Goal: Information Seeking & Learning: Find specific fact

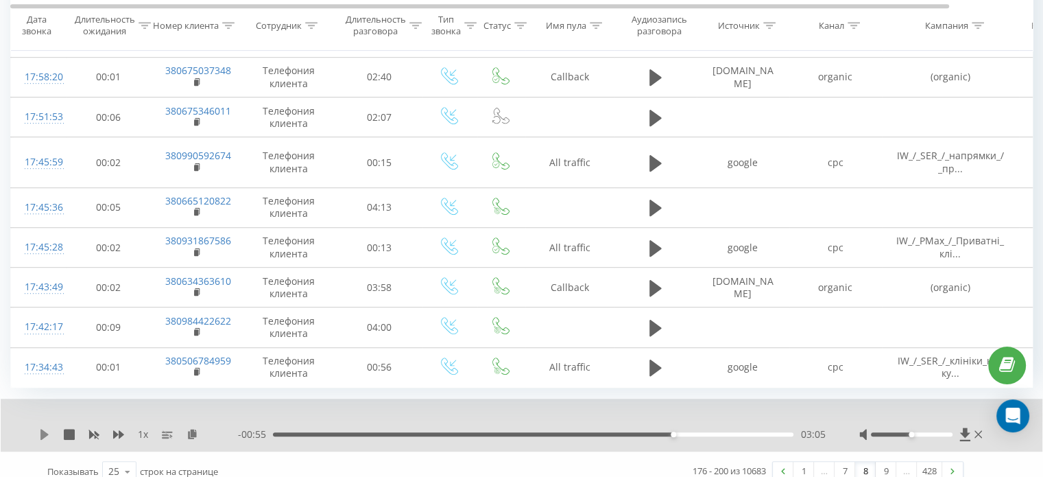
click at [40, 429] on icon at bounding box center [44, 434] width 11 height 11
drag, startPoint x: 559, startPoint y: 424, endPoint x: 551, endPoint y: 424, distance: 8.9
click at [559, 427] on div "- 00:49 03:11 03:11" at bounding box center [531, 434] width 587 height 14
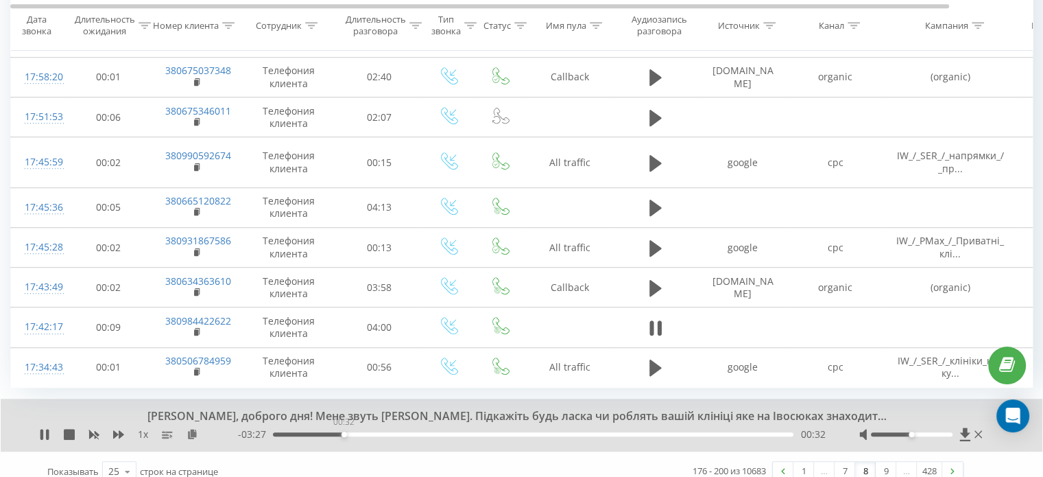
click at [343, 432] on div "00:32" at bounding box center [533, 434] width 520 height 4
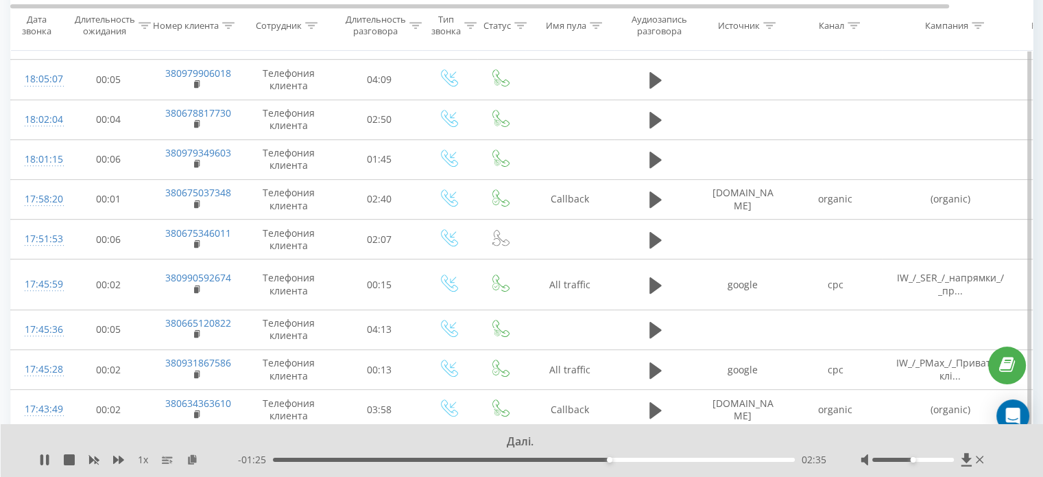
scroll to position [784, 0]
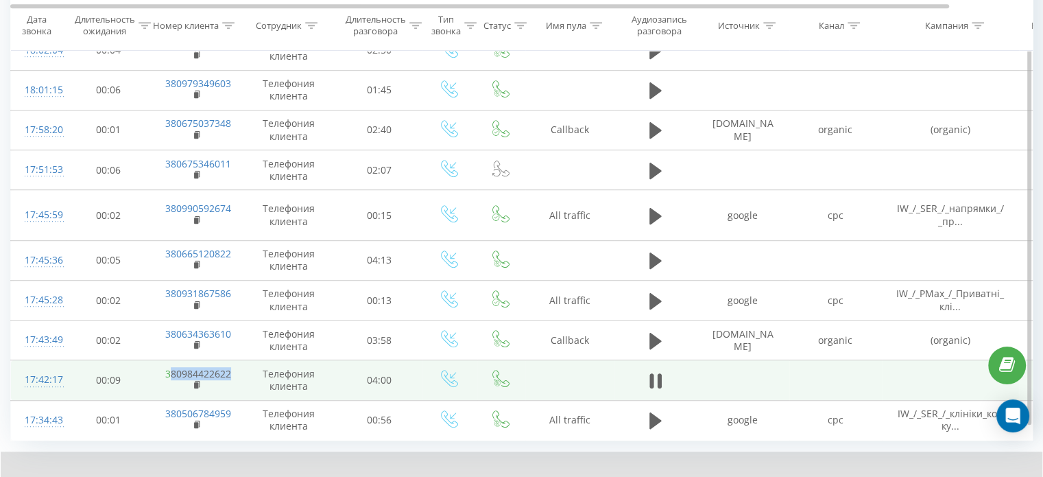
drag, startPoint x: 239, startPoint y: 362, endPoint x: 168, endPoint y: 360, distance: 71.3
click at [168, 360] on td "380984422622" at bounding box center [196, 380] width 89 height 40
click at [168, 367] on link "380984422622" at bounding box center [198, 373] width 66 height 13
click at [197, 382] on rect at bounding box center [196, 385] width 4 height 6
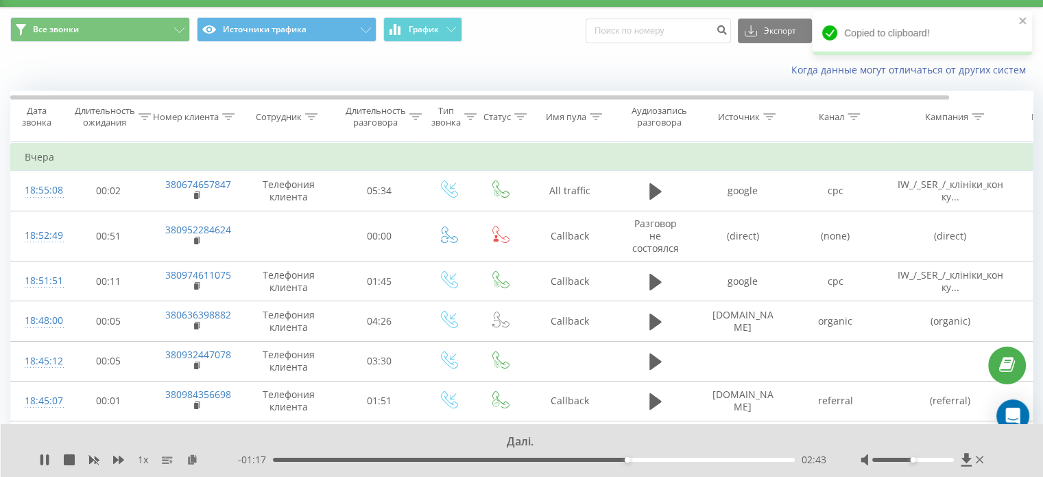
scroll to position [0, 0]
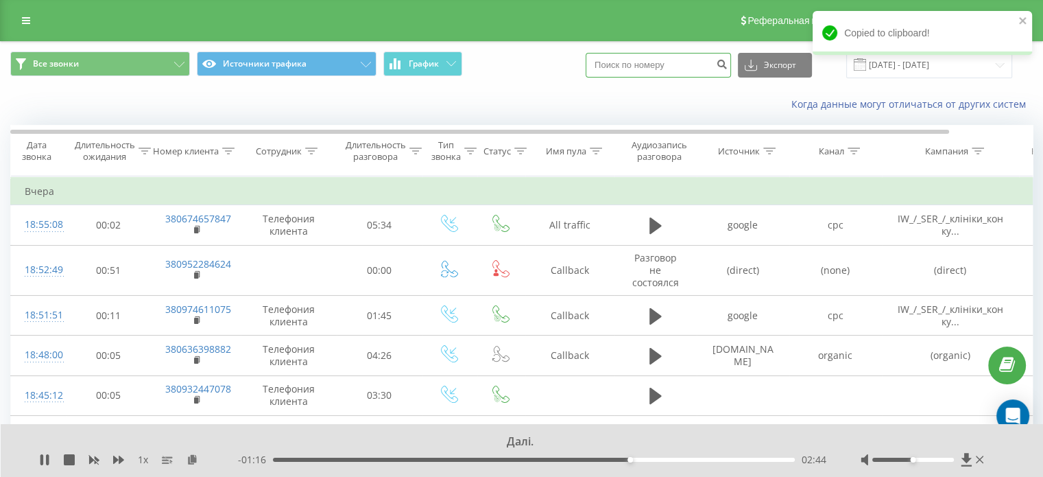
click at [684, 64] on input at bounding box center [658, 65] width 145 height 25
paste input "380984422622"
type input "380984422622"
click at [780, 68] on button "Экспорт" at bounding box center [775, 65] width 74 height 25
click at [730, 70] on button "submit" at bounding box center [721, 65] width 19 height 25
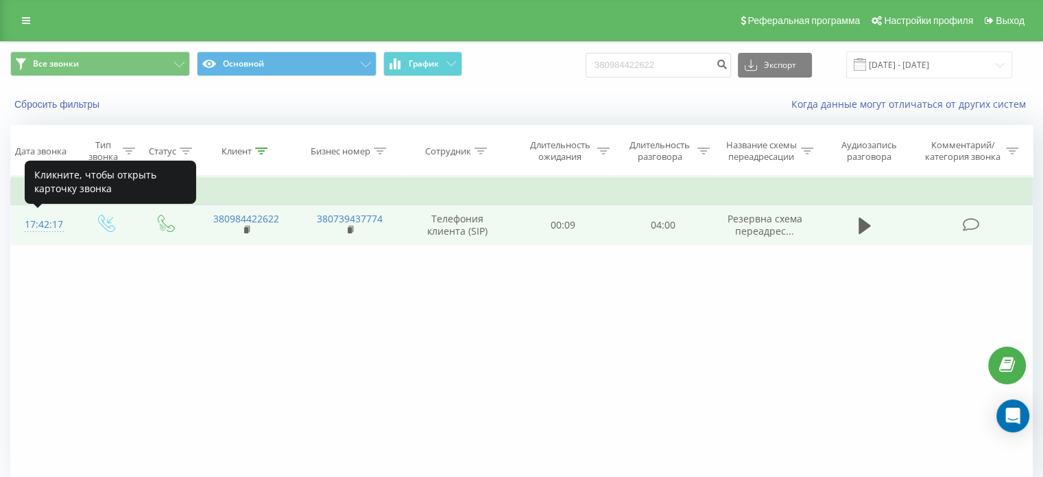
click at [50, 224] on div "17:42:17" at bounding box center [43, 224] width 36 height 27
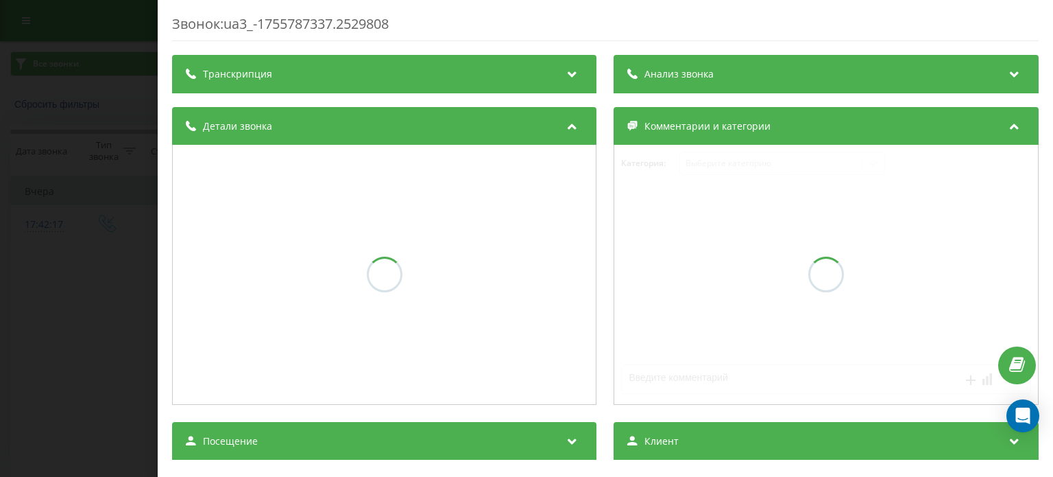
click at [90, 216] on div "Звонок : ua3_-1755787337.2529808 Транскрипция Анализ звонка Детали звонка Комме…" at bounding box center [526, 238] width 1053 height 477
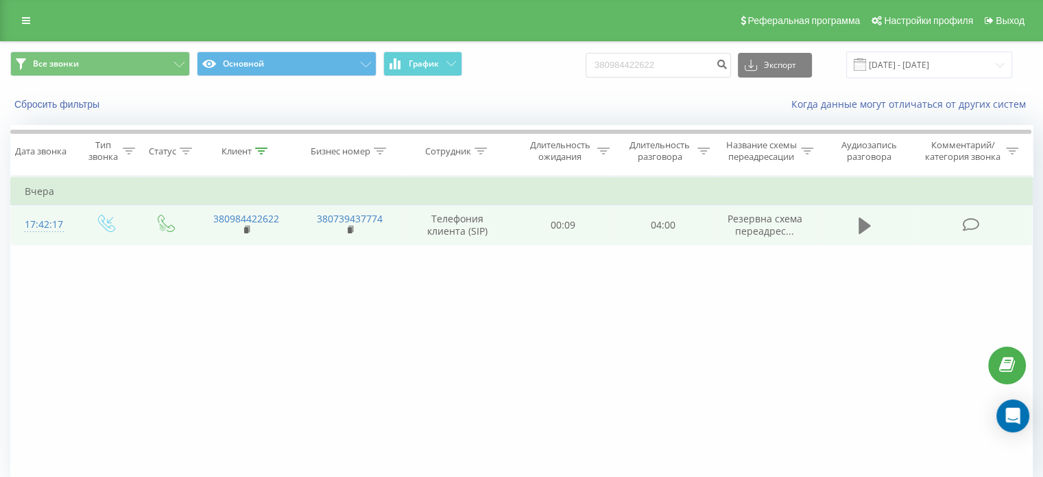
click at [856, 224] on button at bounding box center [864, 225] width 21 height 21
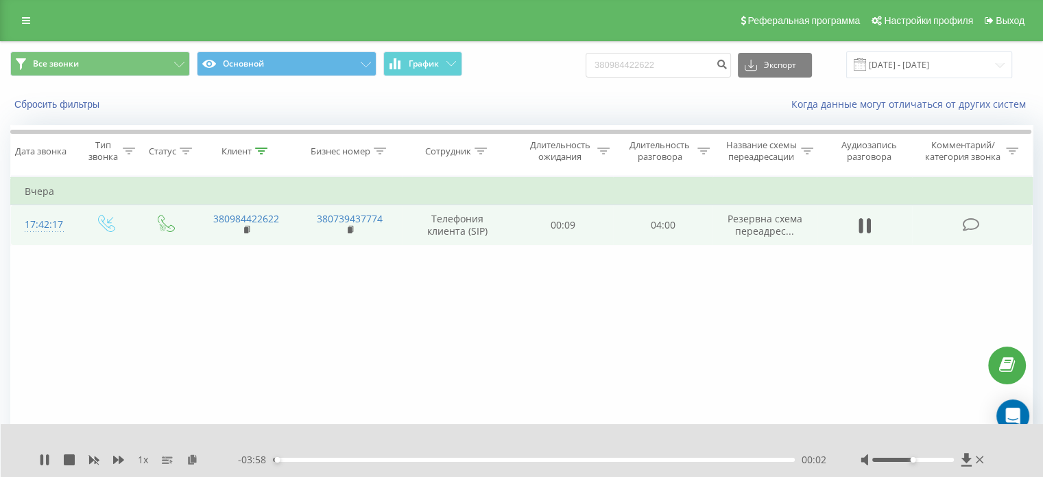
click at [716, 457] on div "00:02" at bounding box center [534, 459] width 522 height 4
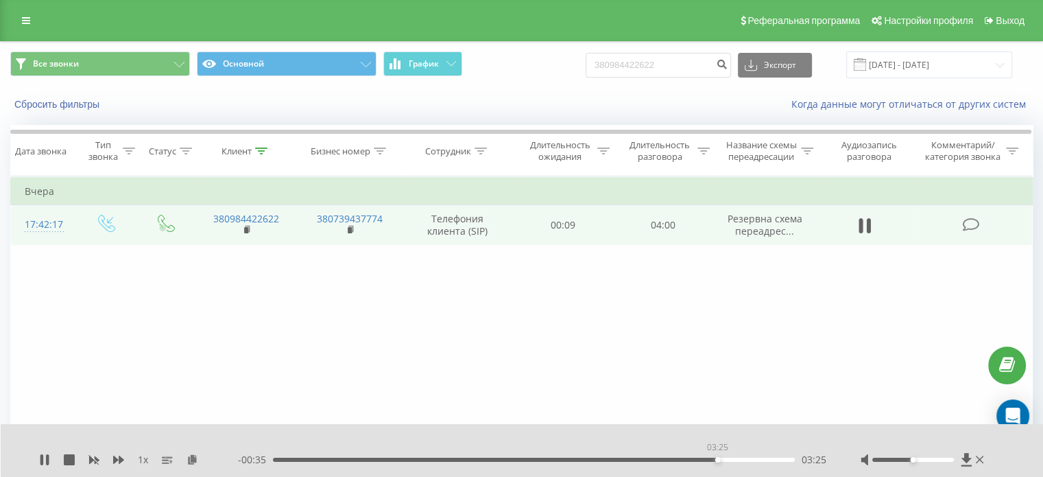
click at [717, 458] on div "03:25" at bounding box center [534, 459] width 522 height 4
click at [36, 466] on div "1 x - 00:32 03:28 03:28" at bounding box center [522, 450] width 1043 height 53
click at [52, 460] on div "1 x" at bounding box center [138, 460] width 199 height 14
drag, startPoint x: 49, startPoint y: 457, endPoint x: 77, endPoint y: 435, distance: 36.6
click at [49, 457] on icon at bounding box center [47, 459] width 3 height 11
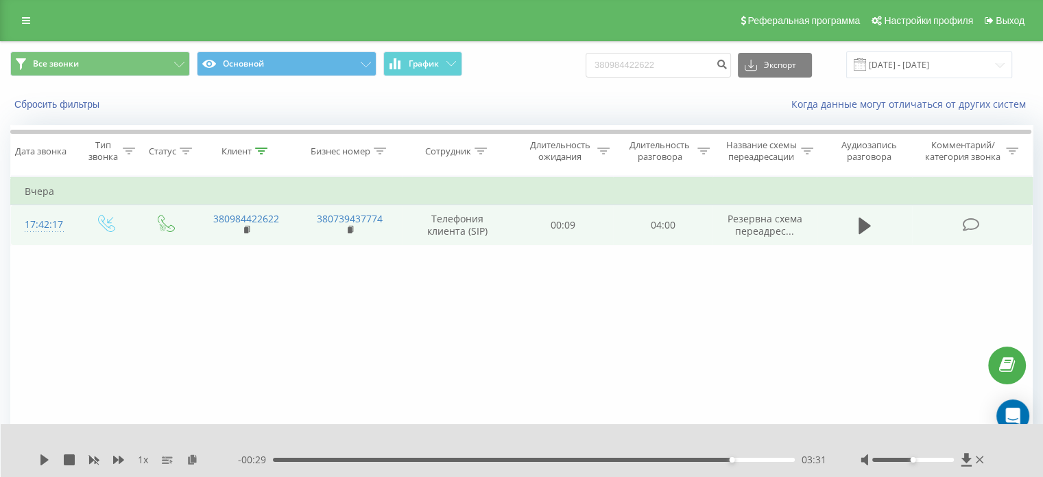
click at [706, 77] on div "380984422622 Экспорт .csv .xls .xlsx 22.05.2025 - 22.08.2025" at bounding box center [799, 64] width 426 height 27
click at [691, 65] on input "380984422622" at bounding box center [658, 65] width 145 height 25
type input "3"
click at [721, 68] on input at bounding box center [658, 65] width 145 height 25
click at [727, 62] on icon "submit" at bounding box center [722, 62] width 12 height 8
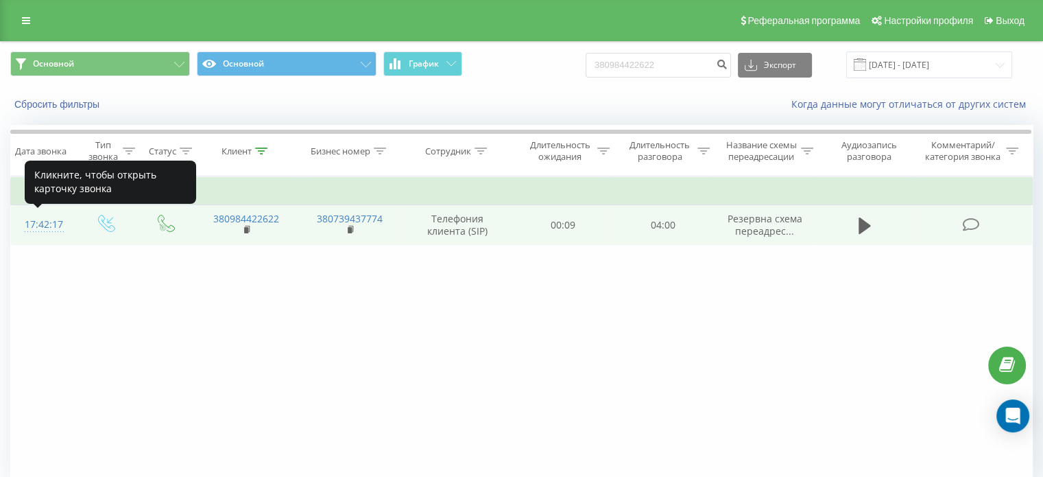
click at [36, 221] on div "17:42:17" at bounding box center [43, 224] width 36 height 27
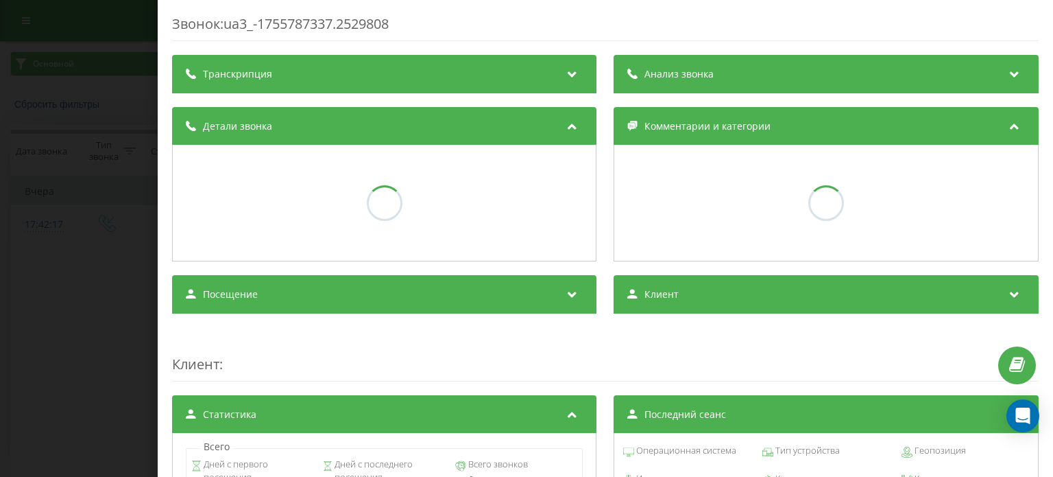
click at [36, 219] on div "Звонок : ua3_-1755787337.2529808 Транскрипция Анализ звонка Детали звонка Комме…" at bounding box center [526, 238] width 1053 height 477
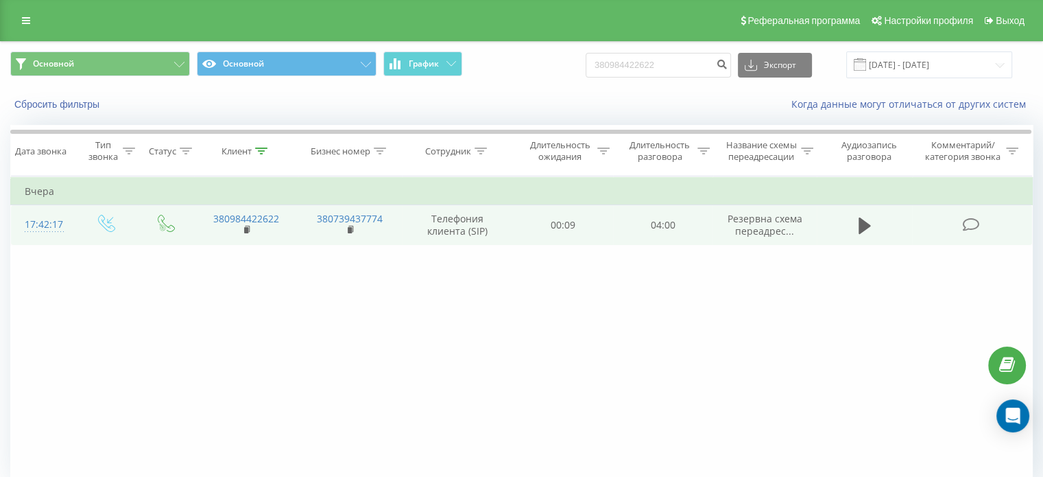
click at [845, 226] on td at bounding box center [865, 225] width 96 height 40
click at [853, 230] on td at bounding box center [865, 225] width 96 height 40
click at [865, 227] on icon at bounding box center [864, 225] width 12 height 16
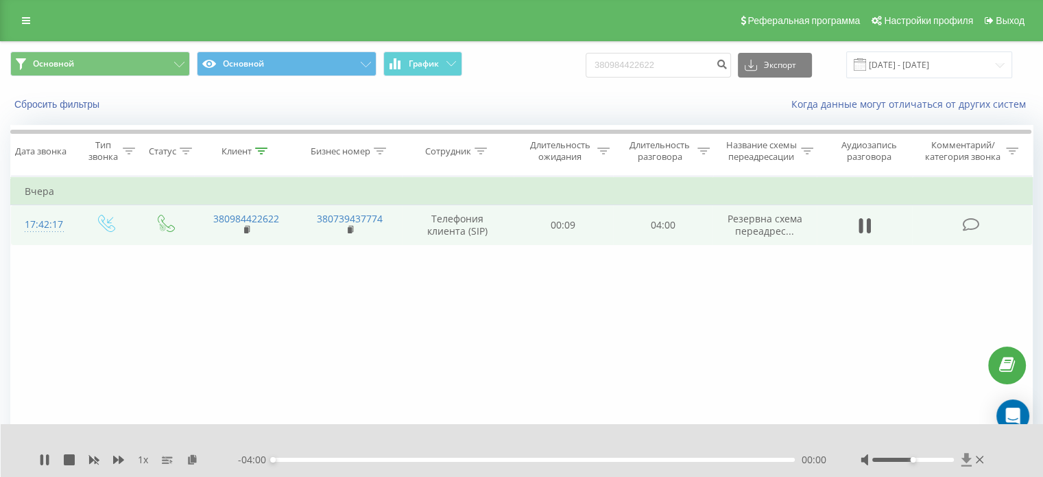
click at [965, 463] on icon at bounding box center [967, 460] width 12 height 14
click at [610, 457] on div "00:07" at bounding box center [534, 459] width 522 height 4
click at [588, 438] on div at bounding box center [513, 441] width 758 height 15
click at [560, 461] on div "02:12" at bounding box center [534, 459] width 522 height 4
click at [529, 457] on div "00:00" at bounding box center [534, 459] width 522 height 4
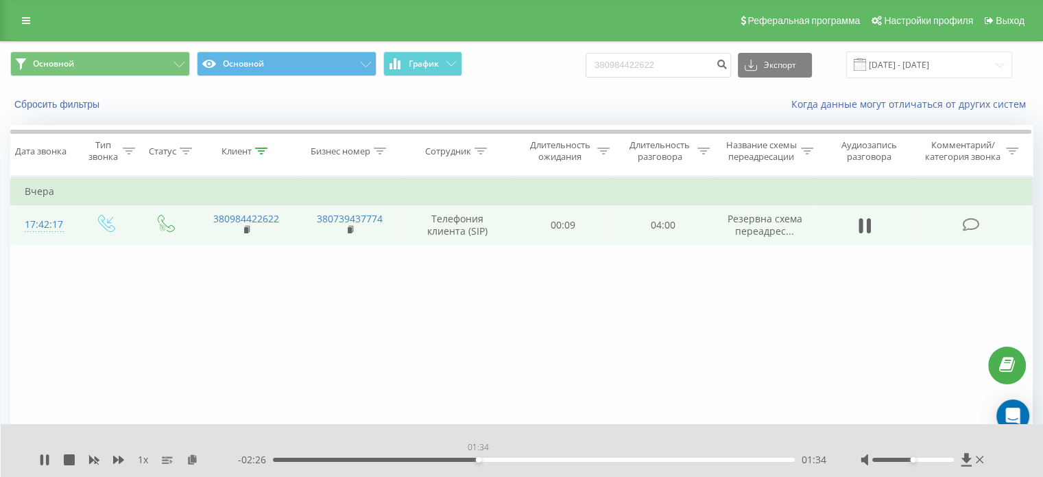
click at [478, 458] on div "01:34" at bounding box center [534, 459] width 522 height 4
click at [453, 455] on div "- 02:21 01:38 01:38" at bounding box center [532, 460] width 588 height 14
click at [442, 459] on div "01:39" at bounding box center [534, 459] width 522 height 4
click at [49, 460] on icon at bounding box center [44, 459] width 11 height 11
click at [47, 461] on icon at bounding box center [44, 459] width 11 height 11
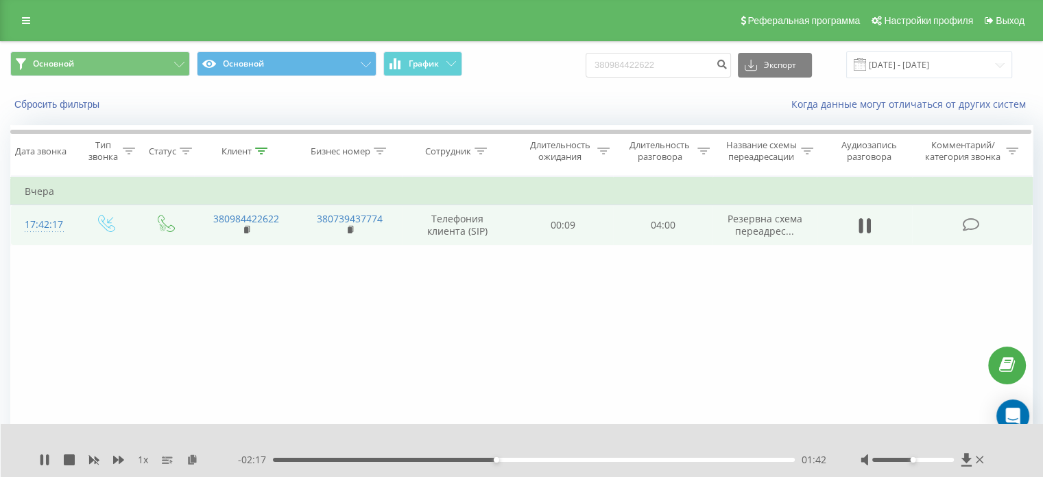
click at [476, 462] on div "- 02:17 01:42 01:42" at bounding box center [532, 460] width 588 height 14
click at [478, 459] on div "01:43" at bounding box center [534, 459] width 522 height 4
click at [463, 455] on div "- 02:23 01:37 01:37" at bounding box center [532, 460] width 588 height 14
click at [463, 459] on div "01:37" at bounding box center [534, 459] width 522 height 4
click at [41, 460] on icon at bounding box center [41, 459] width 3 height 11
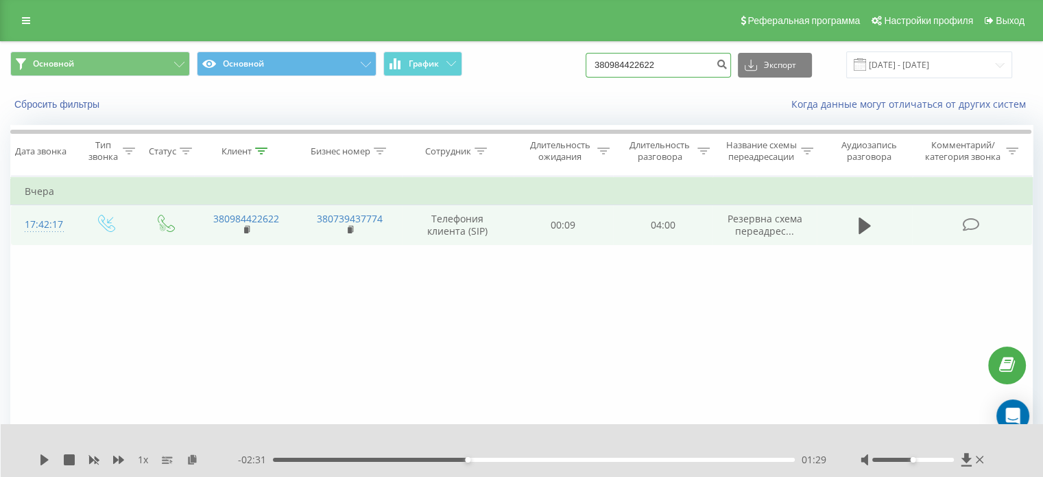
click at [683, 69] on input "380984422622" at bounding box center [658, 65] width 145 height 25
click at [14, 21] on div "Реферальная программа Настройки профиля Выход" at bounding box center [521, 20] width 1043 height 41
click at [22, 22] on icon at bounding box center [26, 21] width 8 height 10
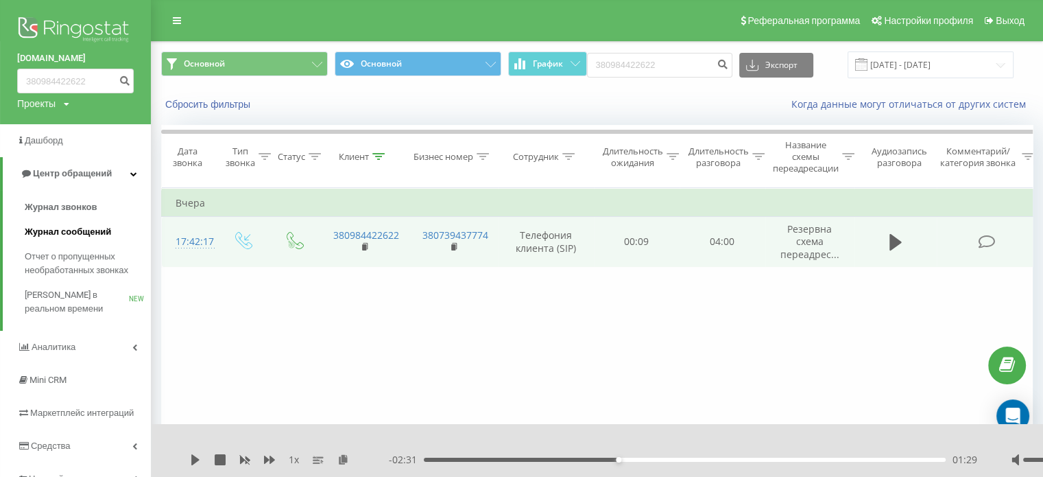
click at [69, 235] on span "Журнал сообщений" at bounding box center [68, 232] width 86 height 14
click at [64, 213] on span "Журнал звонков" at bounding box center [61, 207] width 72 height 14
click at [77, 212] on span "Журнал звонков" at bounding box center [61, 207] width 72 height 14
click at [86, 24] on img at bounding box center [75, 31] width 117 height 34
click at [71, 77] on input "380984422622" at bounding box center [75, 81] width 117 height 25
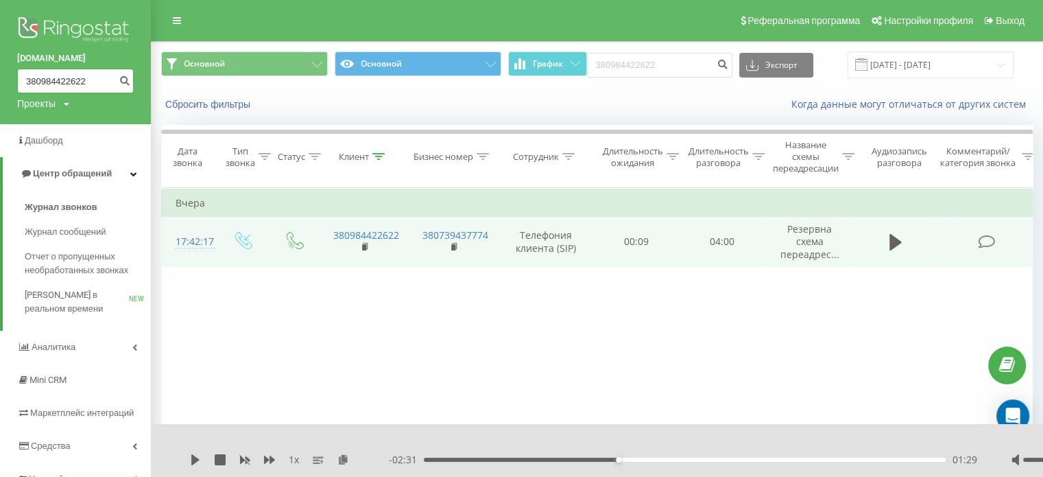
click at [98, 87] on input "380984422622" at bounding box center [75, 81] width 117 height 25
type input "3"
click at [120, 82] on icon "submit" at bounding box center [125, 79] width 12 height 8
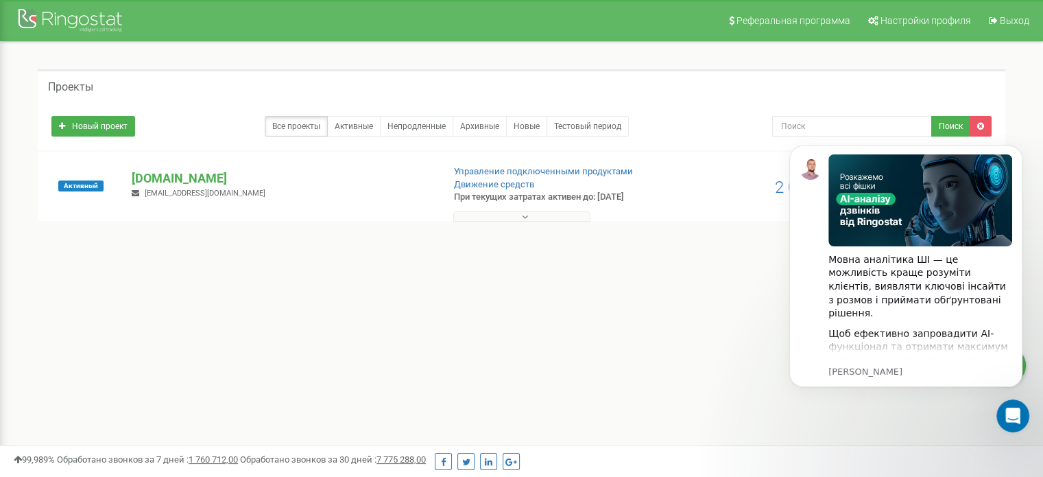
click at [538, 164] on div "Активный medikom.ua lilia.chuyas@gmail.com Управление подключенными продуктами …" at bounding box center [521, 186] width 967 height 69
click at [532, 171] on link "Управление подключенными продуктами" at bounding box center [543, 171] width 179 height 10
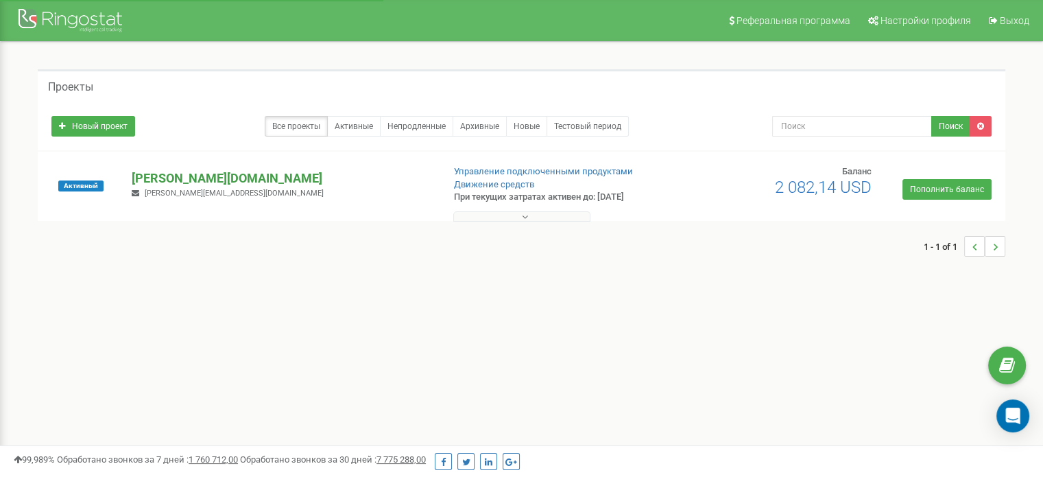
click at [193, 178] on p "[PERSON_NAME][DOMAIN_NAME]" at bounding box center [282, 178] width 300 height 18
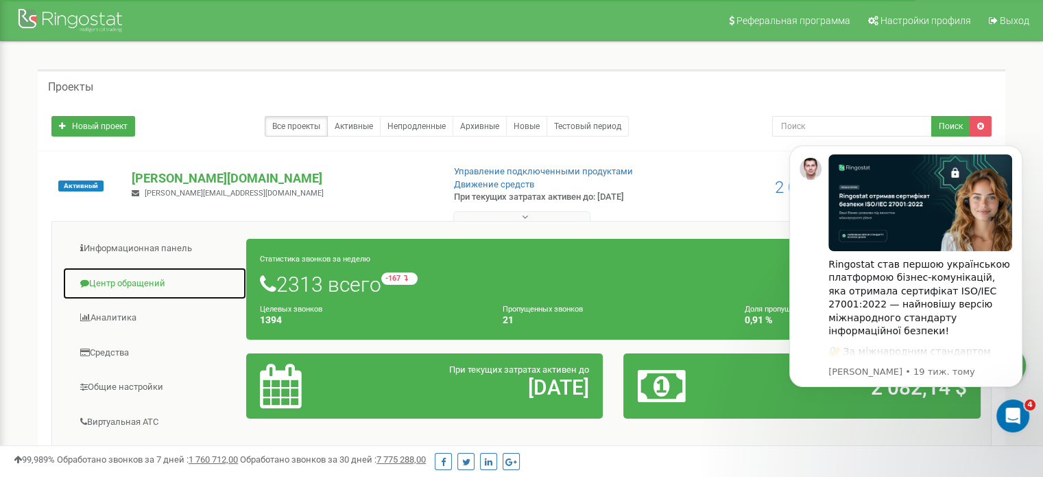
click at [136, 287] on link "Центр обращений" at bounding box center [154, 284] width 184 height 34
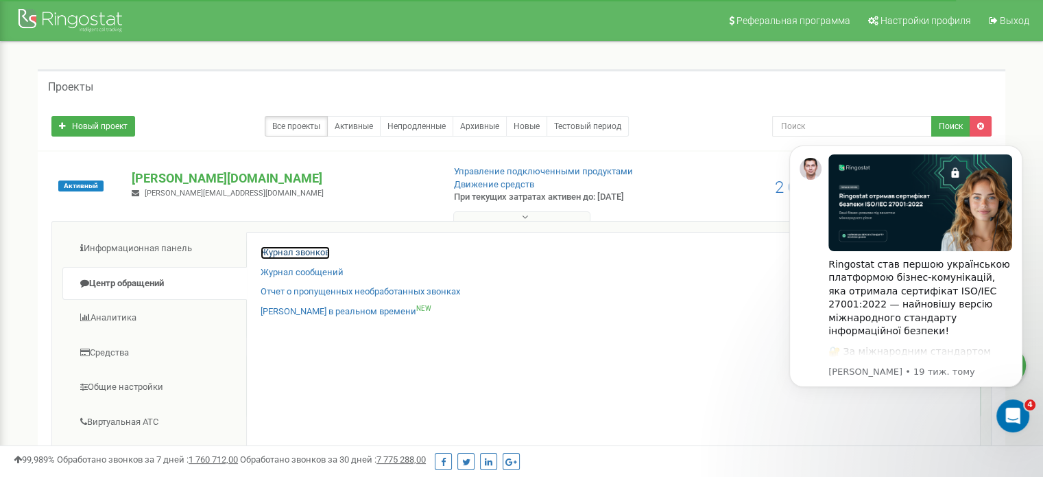
click at [289, 252] on link "Журнал звонков" at bounding box center [295, 252] width 69 height 13
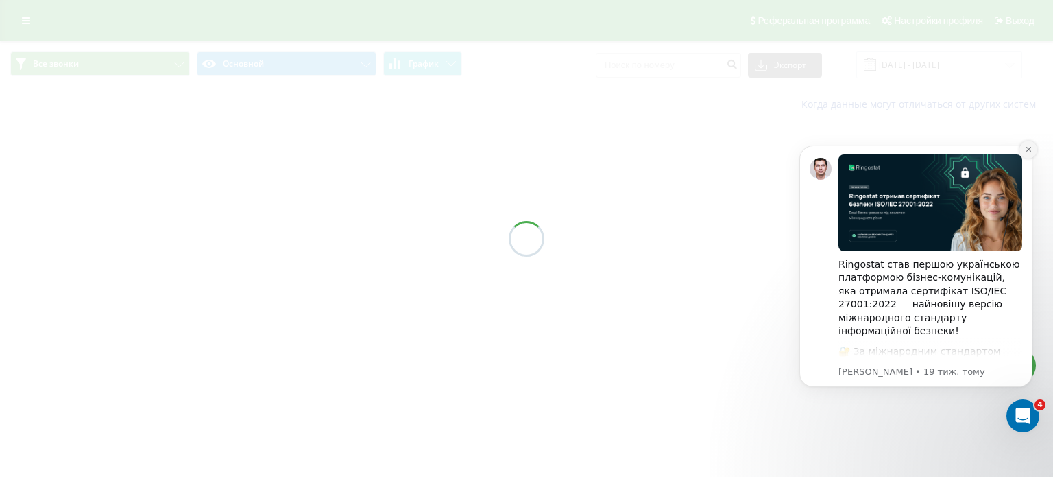
click at [1030, 144] on button "Dismiss notification" at bounding box center [1029, 150] width 18 height 18
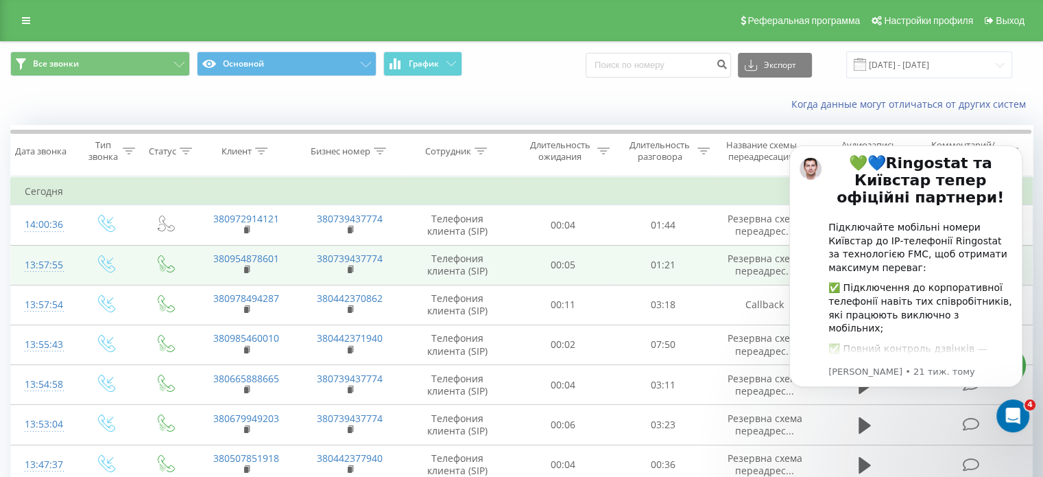
click at [420, 266] on td "Телефония клиента (SIP)" at bounding box center [458, 265] width 112 height 40
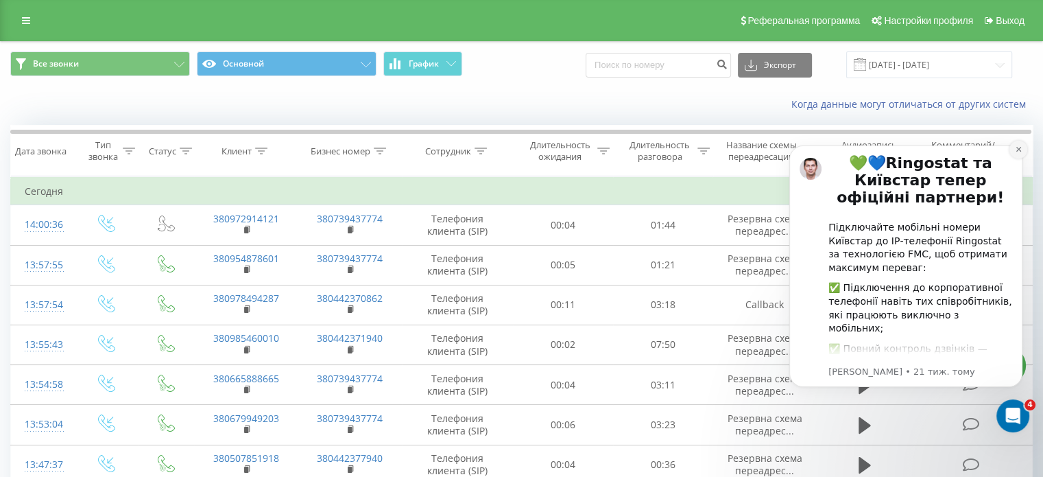
click at [1019, 154] on button "Dismiss notification" at bounding box center [1018, 150] width 18 height 18
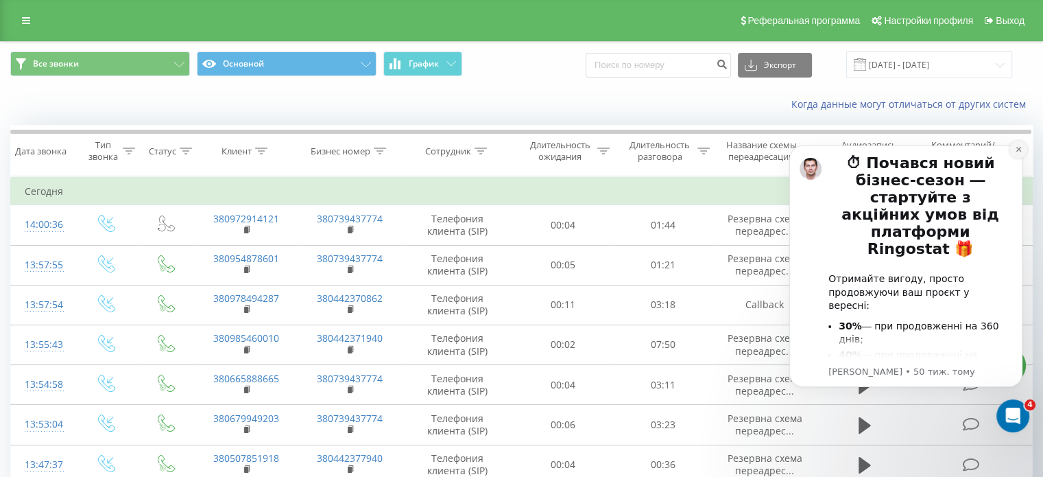
click at [1018, 151] on icon "Dismiss notification" at bounding box center [1019, 149] width 8 height 8
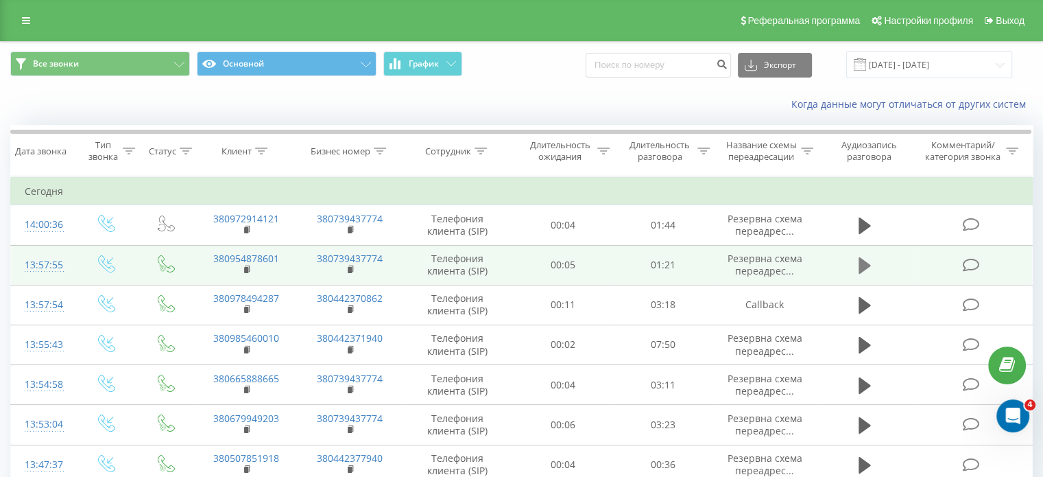
click at [859, 260] on icon at bounding box center [864, 265] width 12 height 16
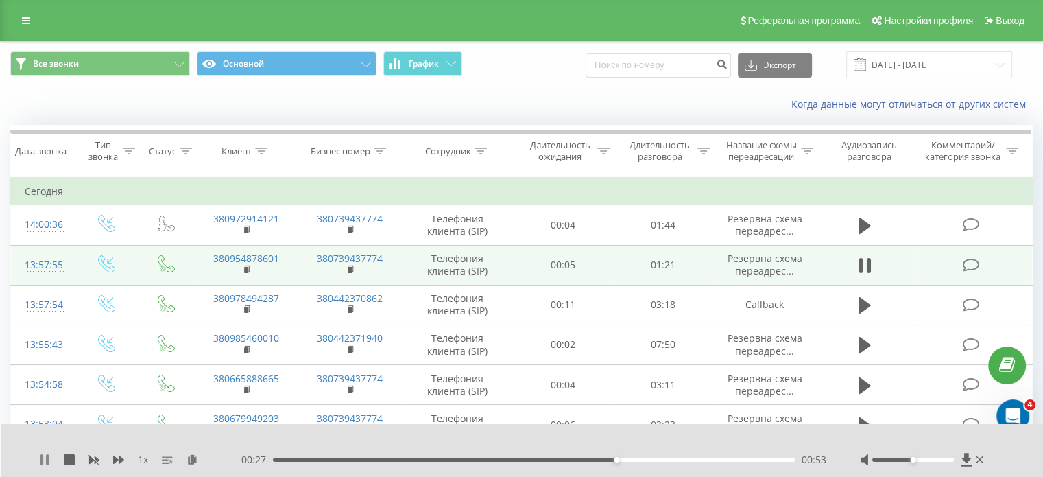
click at [48, 456] on icon at bounding box center [47, 459] width 3 height 11
click at [48, 456] on icon at bounding box center [44, 459] width 11 height 11
click at [48, 456] on icon at bounding box center [47, 459] width 3 height 11
click at [48, 456] on icon at bounding box center [44, 459] width 11 height 11
click at [40, 457] on icon at bounding box center [44, 459] width 11 height 11
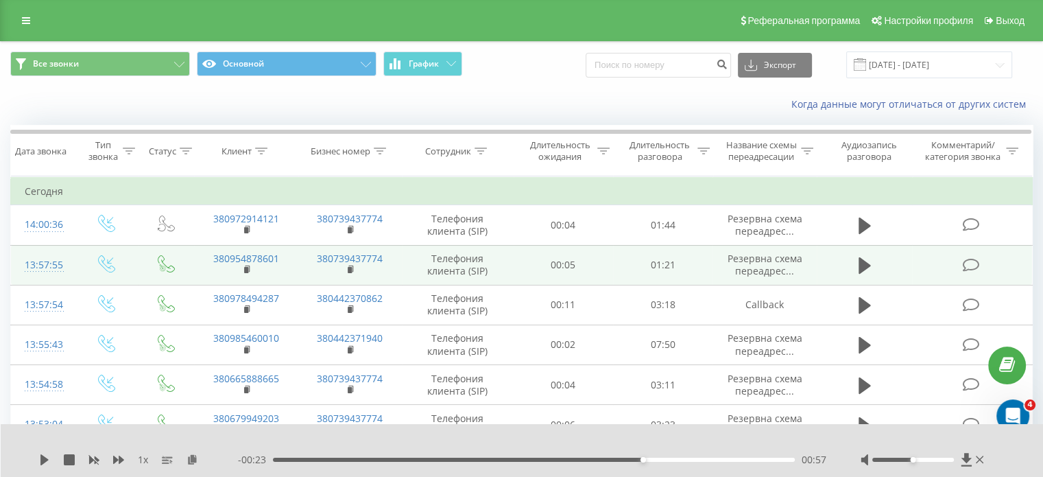
click at [34, 461] on div "1 x - 00:23 00:57 00:57" at bounding box center [522, 450] width 1043 height 53
click at [47, 460] on icon at bounding box center [44, 459] width 8 height 11
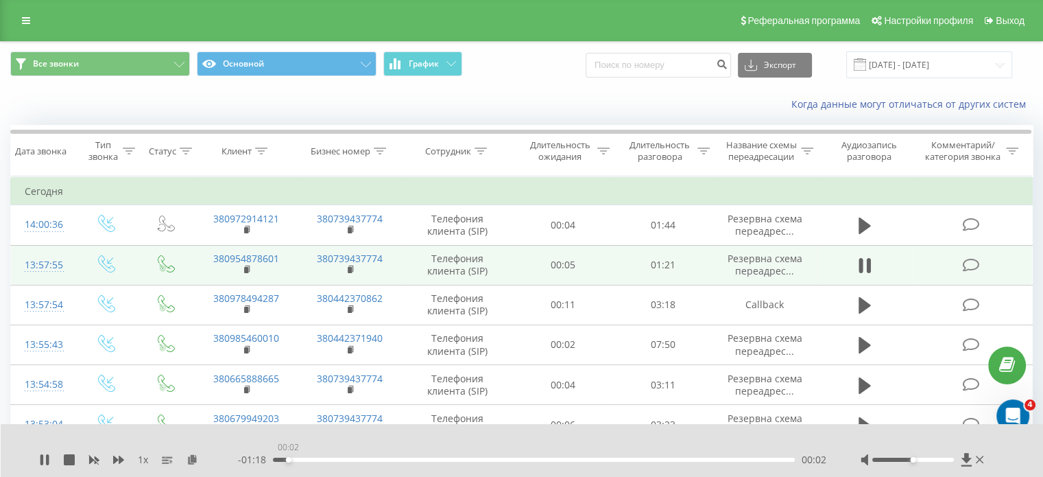
click at [288, 460] on div "00:02" at bounding box center [534, 459] width 522 height 4
click at [45, 459] on icon at bounding box center [44, 459] width 11 height 11
click at [44, 459] on icon at bounding box center [44, 459] width 8 height 11
click at [246, 272] on rect at bounding box center [246, 270] width 4 height 6
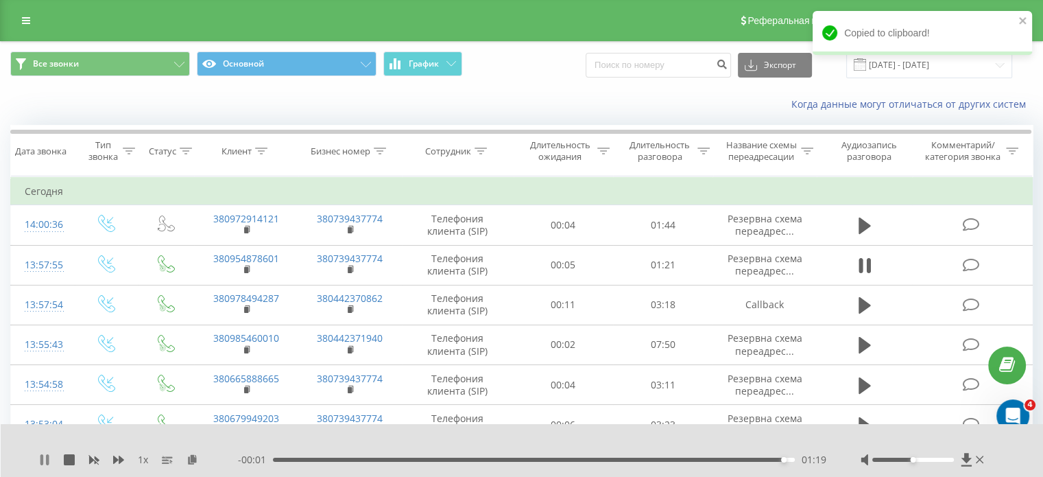
click at [46, 458] on icon at bounding box center [47, 459] width 3 height 11
click at [46, 458] on icon at bounding box center [44, 459] width 8 height 11
click at [46, 458] on icon at bounding box center [47, 459] width 3 height 11
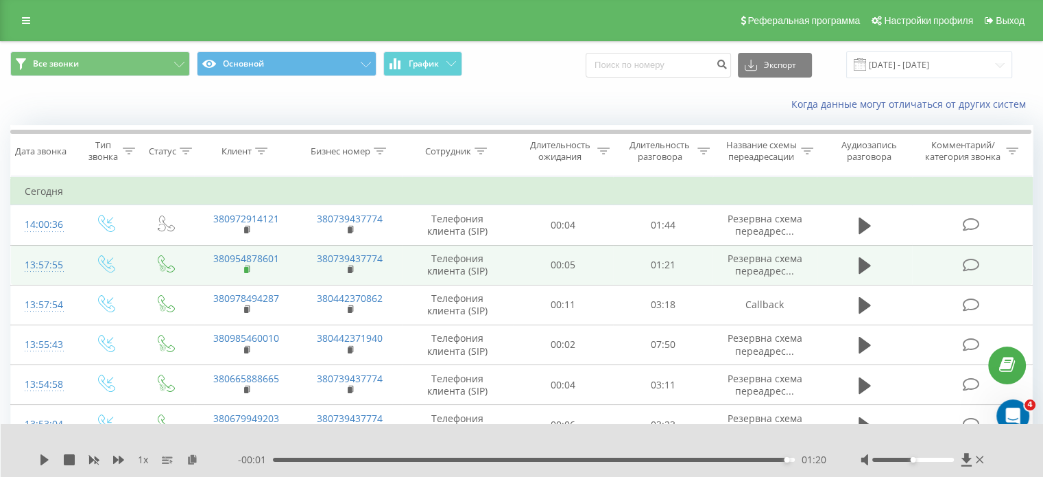
click at [248, 267] on rect at bounding box center [246, 270] width 4 height 6
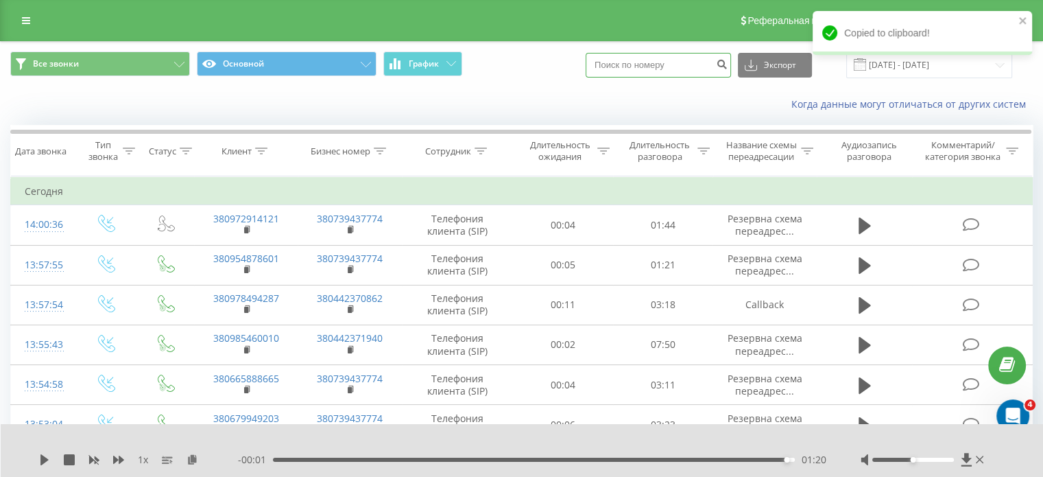
click at [695, 57] on input at bounding box center [658, 65] width 145 height 25
paste input "380954878601"
type input "380954878601"
click at [727, 62] on icon "submit" at bounding box center [722, 62] width 12 height 8
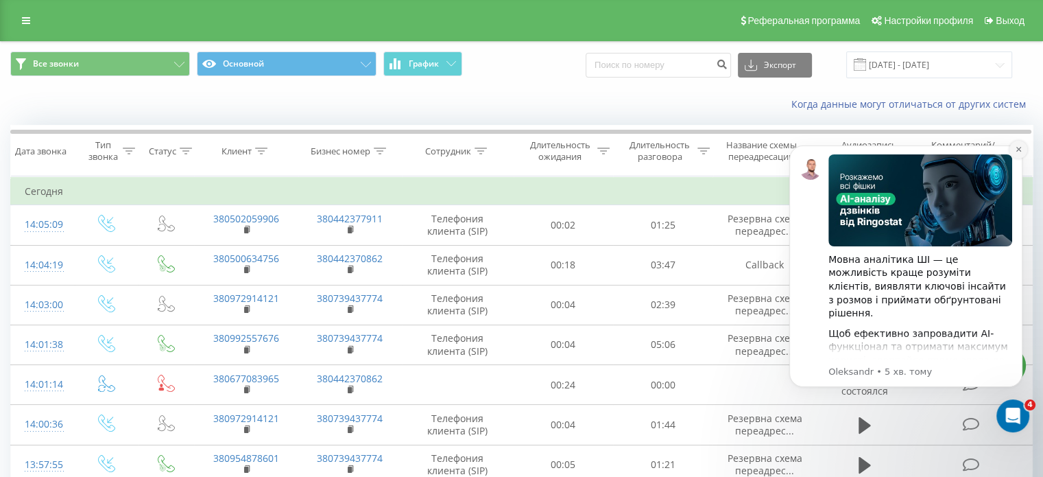
click at [1018, 154] on button "Dismiss notification" at bounding box center [1018, 150] width 18 height 18
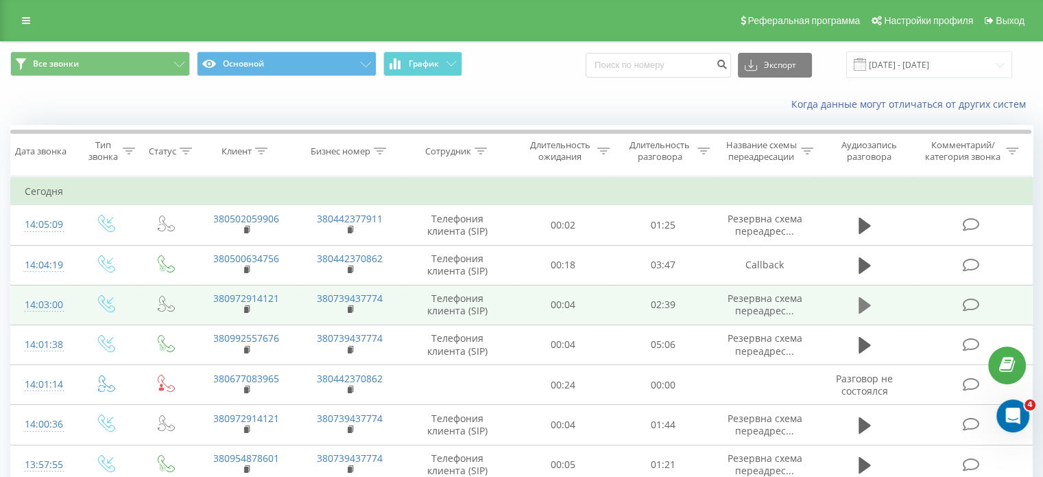
click at [858, 297] on icon at bounding box center [864, 305] width 12 height 16
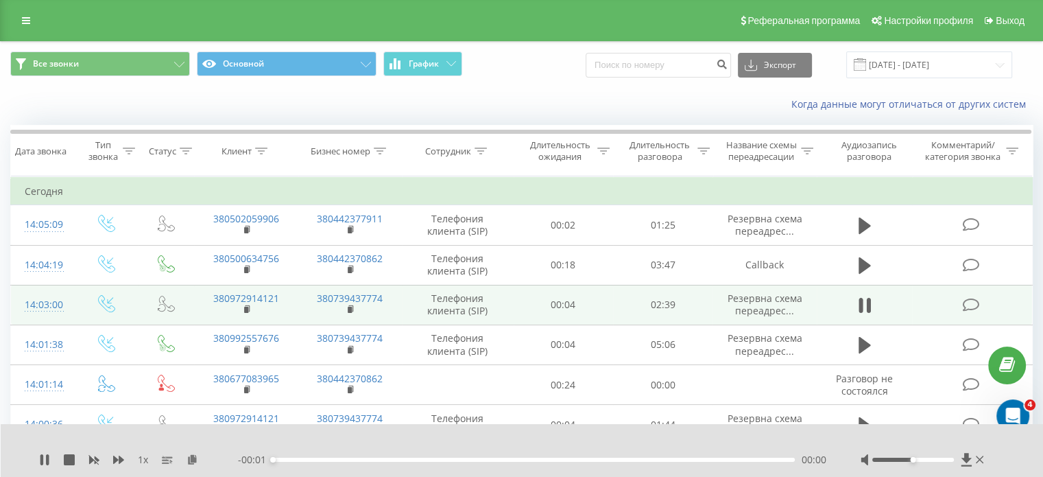
click at [374, 451] on div "1 x - 00:01 00:00 00:00" at bounding box center [522, 450] width 1043 height 53
click at [376, 463] on div "- 00:01 00:00 00:00" at bounding box center [532, 460] width 588 height 14
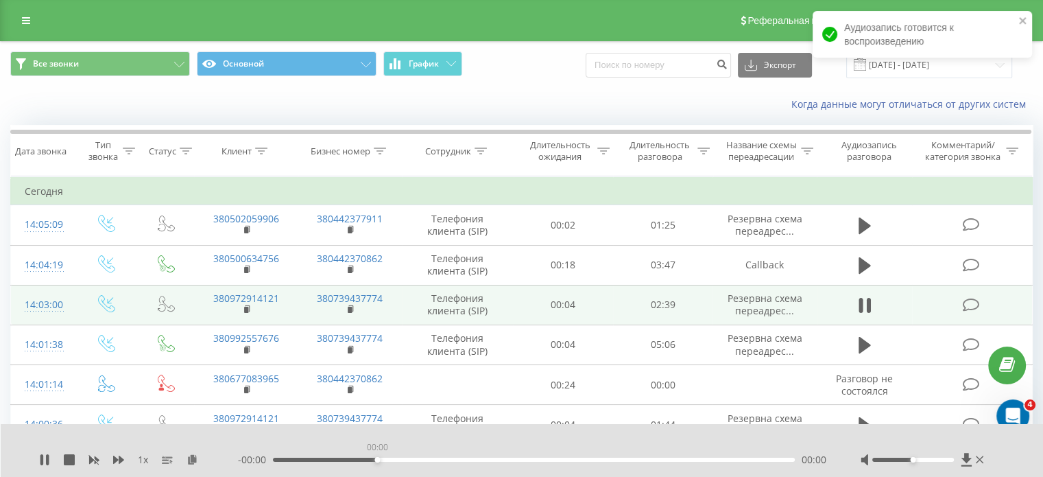
click at [376, 458] on div "00:00" at bounding box center [534, 459] width 522 height 4
click at [474, 457] on div "01:01" at bounding box center [534, 459] width 522 height 4
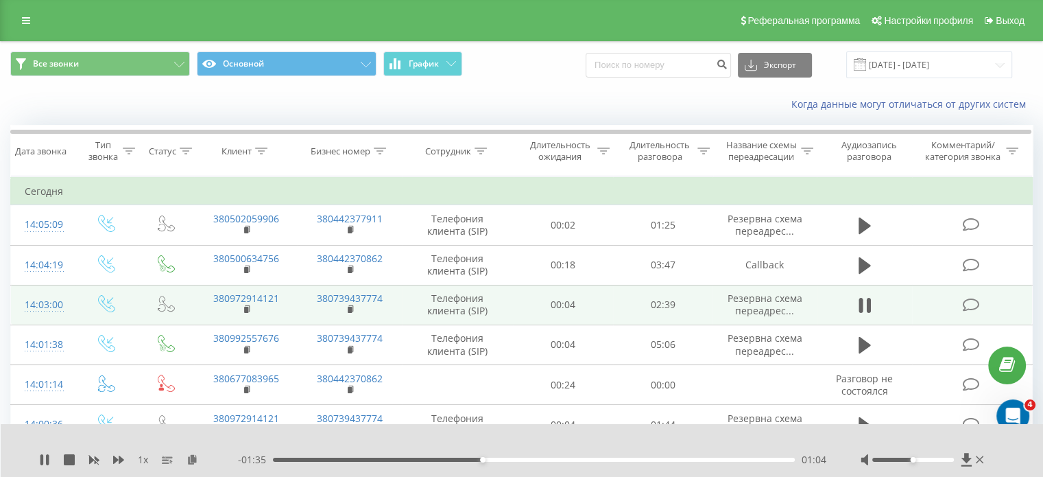
click at [36, 462] on div "1 x - 01:35 01:04 01:04" at bounding box center [522, 450] width 1043 height 53
click at [276, 460] on div "01:08" at bounding box center [534, 459] width 522 height 4
click at [42, 459] on icon at bounding box center [41, 459] width 3 height 11
click at [41, 462] on icon at bounding box center [44, 459] width 8 height 11
click at [36, 460] on div "1 x - 02:32 00:06 00:06" at bounding box center [522, 450] width 1043 height 53
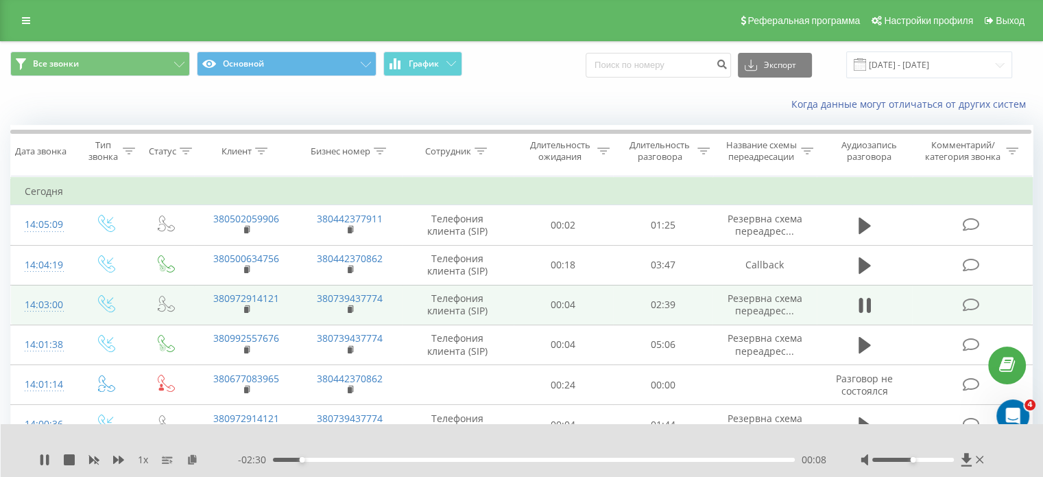
click at [38, 463] on div "1 x - 02:30 00:08 00:08" at bounding box center [522, 450] width 1043 height 53
click at [40, 455] on icon at bounding box center [44, 459] width 11 height 11
click at [44, 456] on icon at bounding box center [44, 459] width 11 height 11
click at [244, 309] on rect at bounding box center [246, 309] width 4 height 6
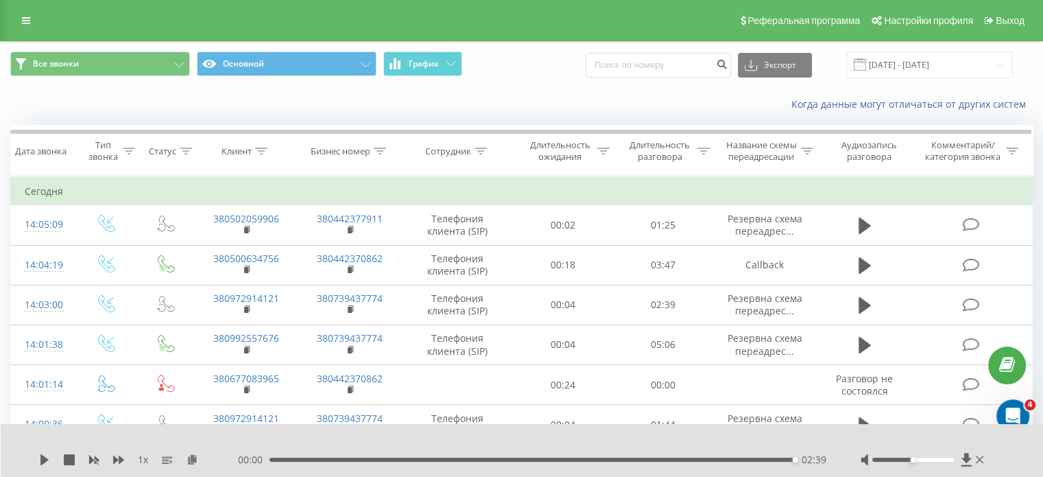
click at [313, 463] on div "00:00 02:39 02:39" at bounding box center [532, 460] width 588 height 14
click at [312, 461] on div "02:39" at bounding box center [531, 459] width 525 height 4
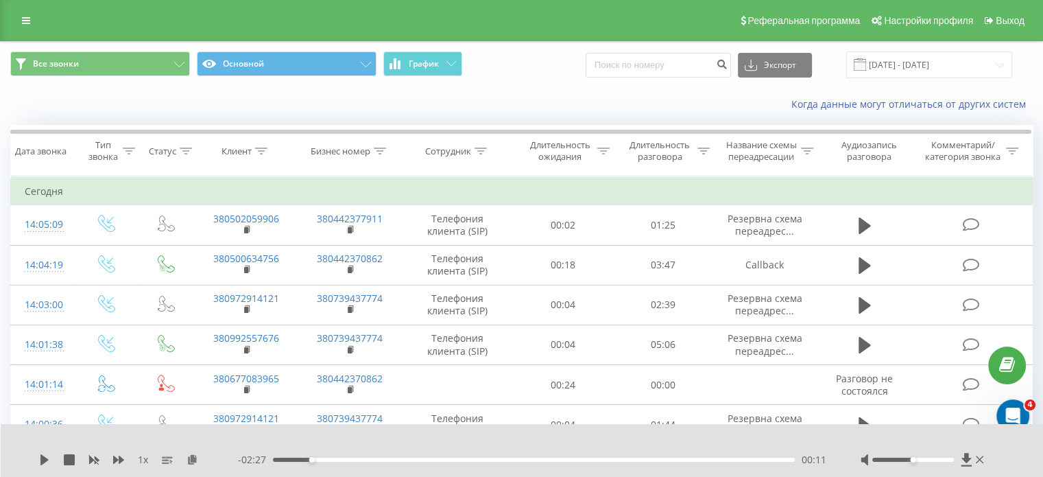
click at [38, 470] on div "1 x - 02:27 00:11 00:11" at bounding box center [522, 450] width 1043 height 53
click at [47, 459] on icon at bounding box center [44, 459] width 8 height 11
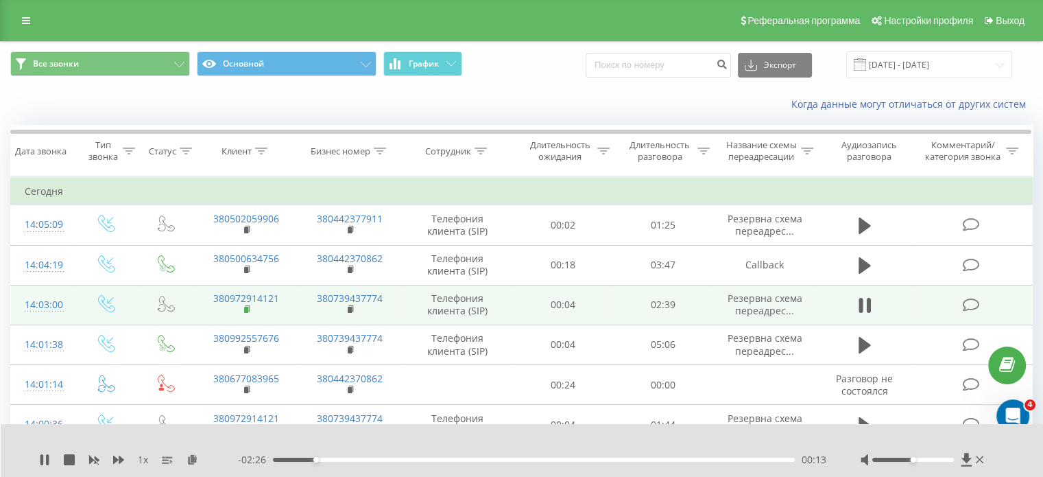
click at [250, 312] on icon at bounding box center [248, 309] width 8 height 10
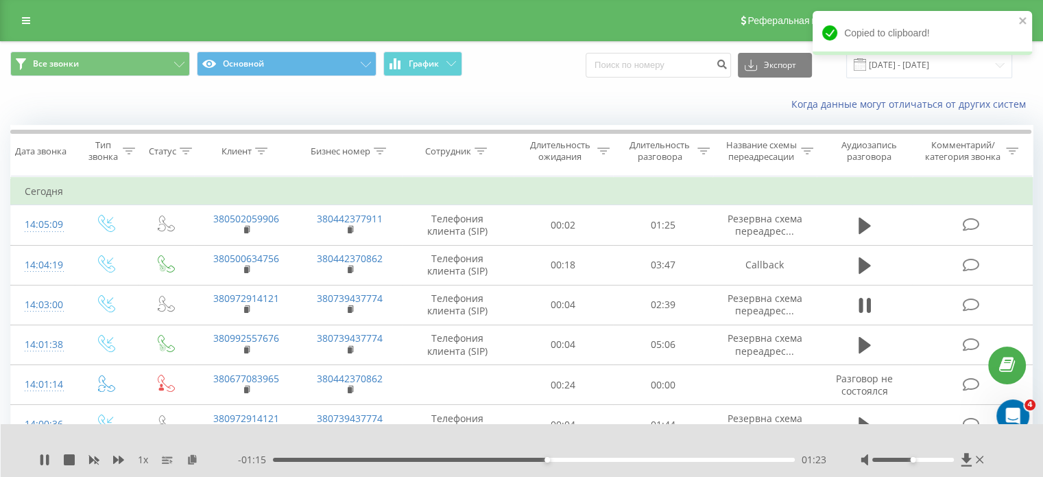
click at [31, 462] on div "1 x - 01:15 01:23 01:23" at bounding box center [522, 450] width 1043 height 53
click at [39, 462] on icon at bounding box center [44, 459] width 11 height 11
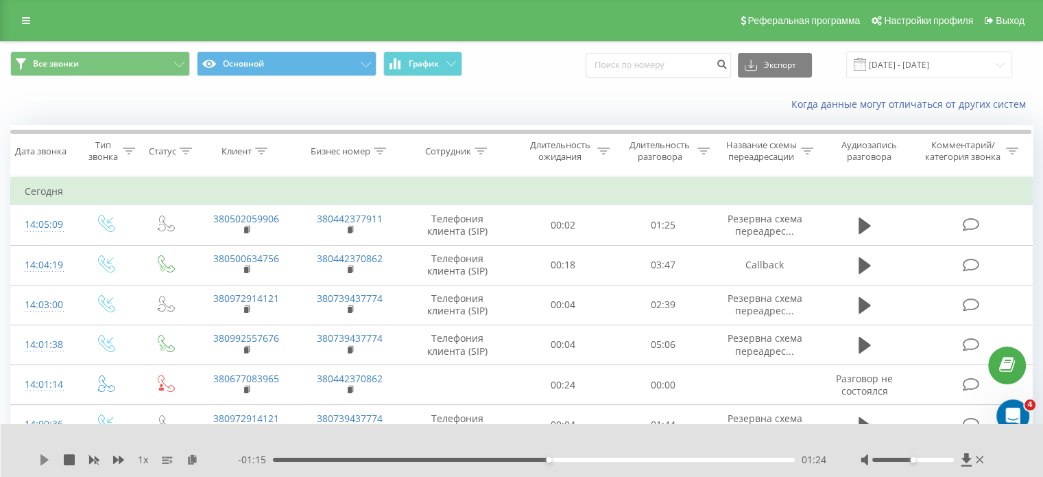
click at [49, 463] on icon at bounding box center [44, 459] width 11 height 11
click at [756, 454] on div "- 02:39 00:00 00:00" at bounding box center [532, 460] width 588 height 14
click at [747, 463] on div "- 02:39 00:00 00:00" at bounding box center [532, 460] width 588 height 14
click at [760, 461] on div "- 01:13 01:25 01:25" at bounding box center [532, 460] width 588 height 14
click at [761, 460] on div "01:26" at bounding box center [534, 459] width 522 height 4
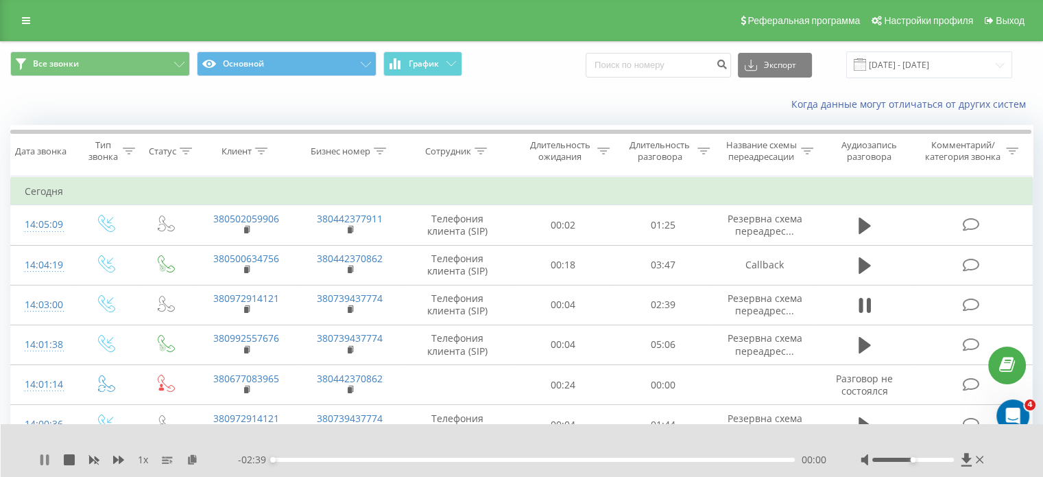
click at [46, 458] on icon at bounding box center [47, 459] width 3 height 11
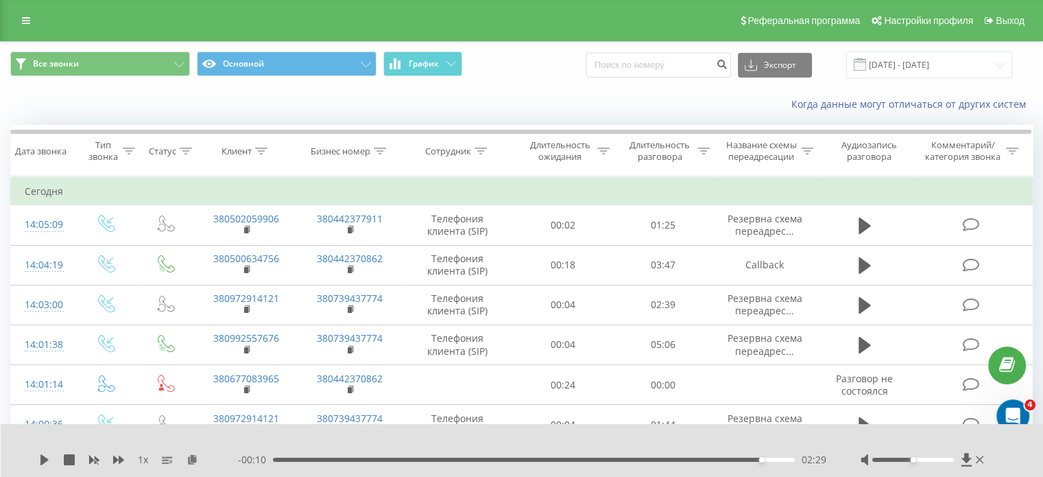
click at [46, 458] on icon at bounding box center [44, 459] width 8 height 11
click at [723, 457] on div "02:34" at bounding box center [534, 459] width 522 height 4
click at [45, 459] on icon at bounding box center [44, 459] width 11 height 11
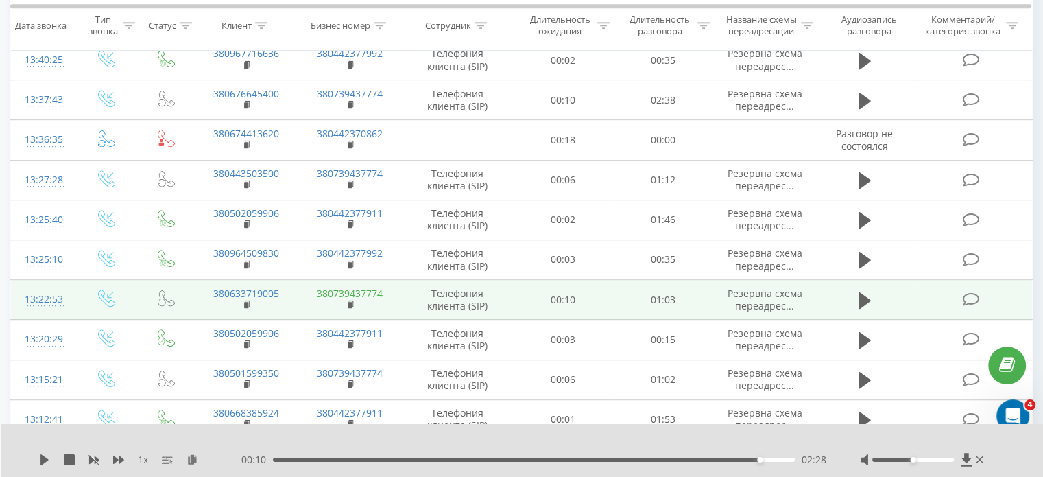
scroll to position [773, 0]
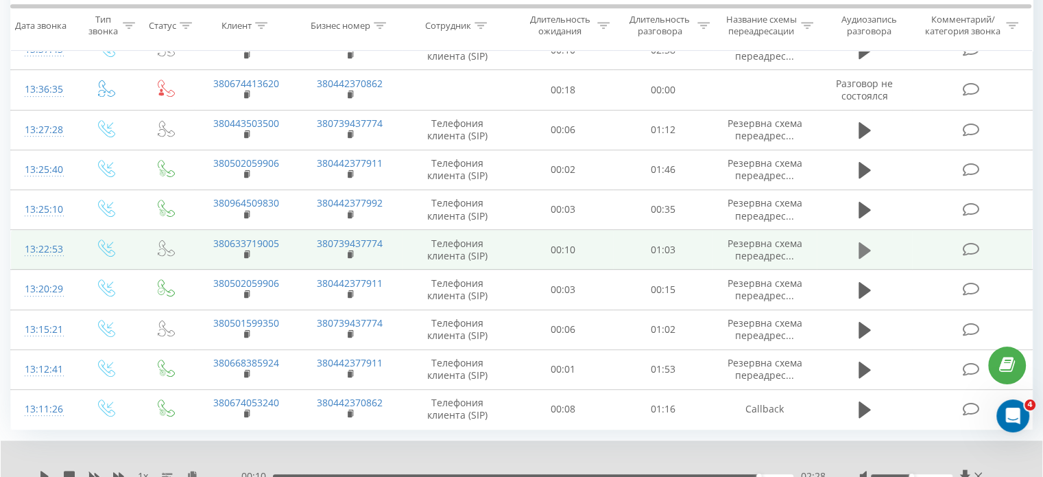
click at [854, 243] on button at bounding box center [864, 250] width 21 height 21
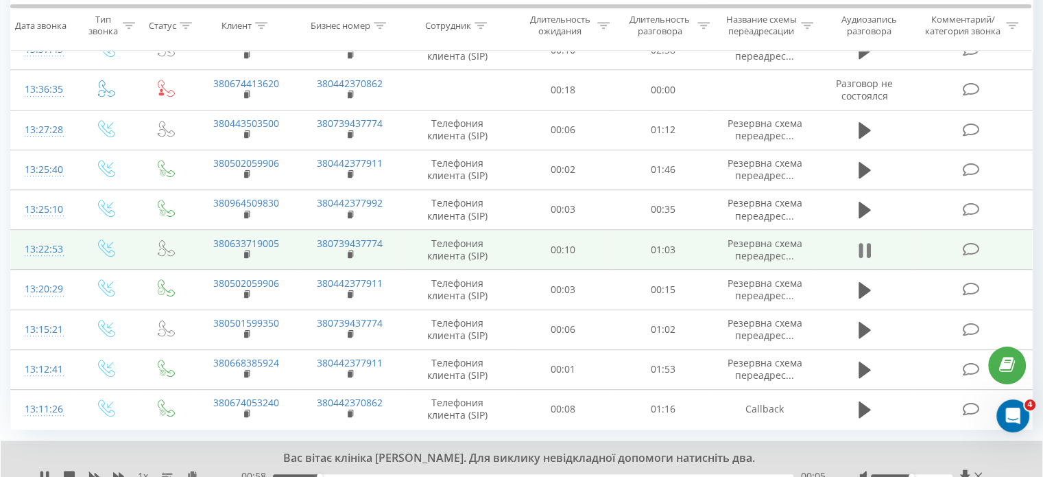
click at [866, 252] on icon at bounding box center [864, 250] width 12 height 19
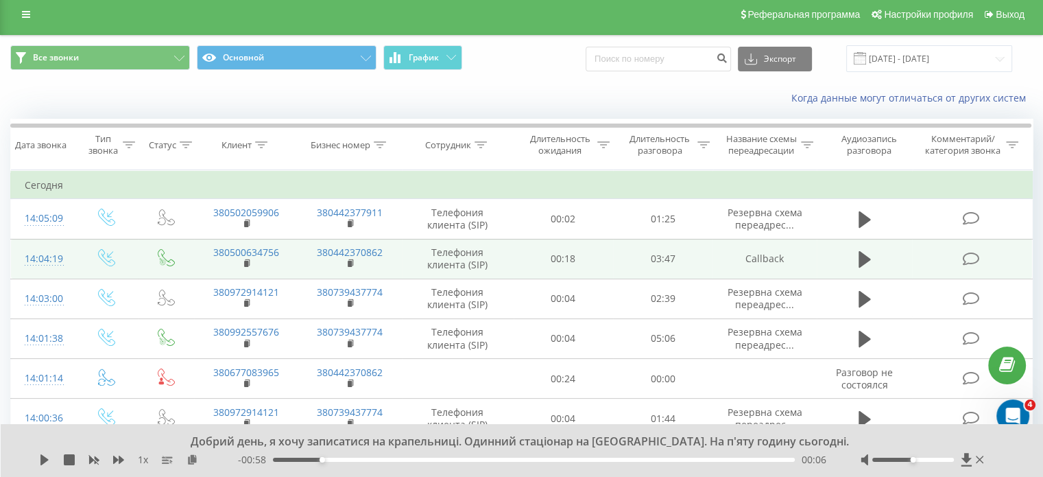
scroll to position [0, 0]
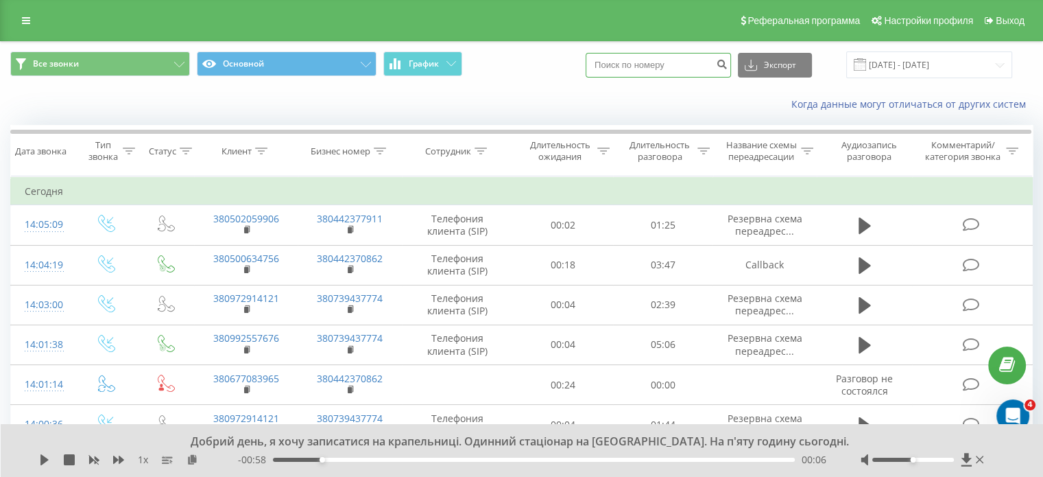
click at [661, 73] on input at bounding box center [658, 65] width 145 height 25
paste input "380972914121"
type input "380972914121"
click at [727, 67] on icon "submit" at bounding box center [722, 62] width 12 height 8
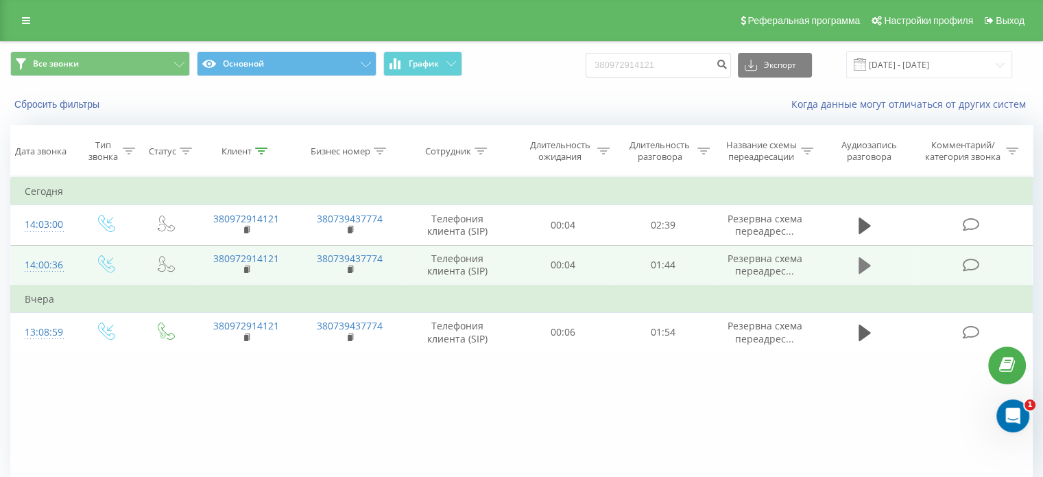
click at [867, 268] on icon at bounding box center [864, 265] width 12 height 19
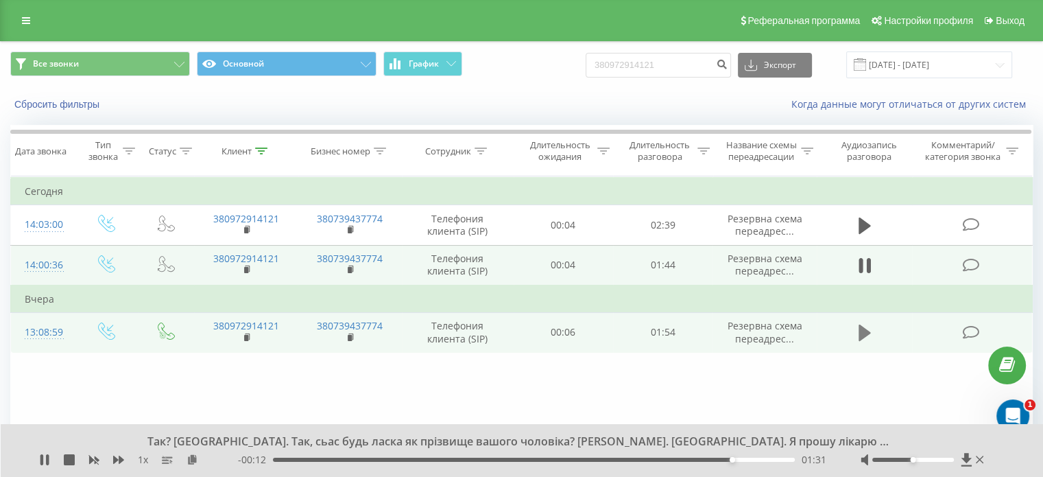
click at [860, 332] on icon at bounding box center [864, 332] width 12 height 16
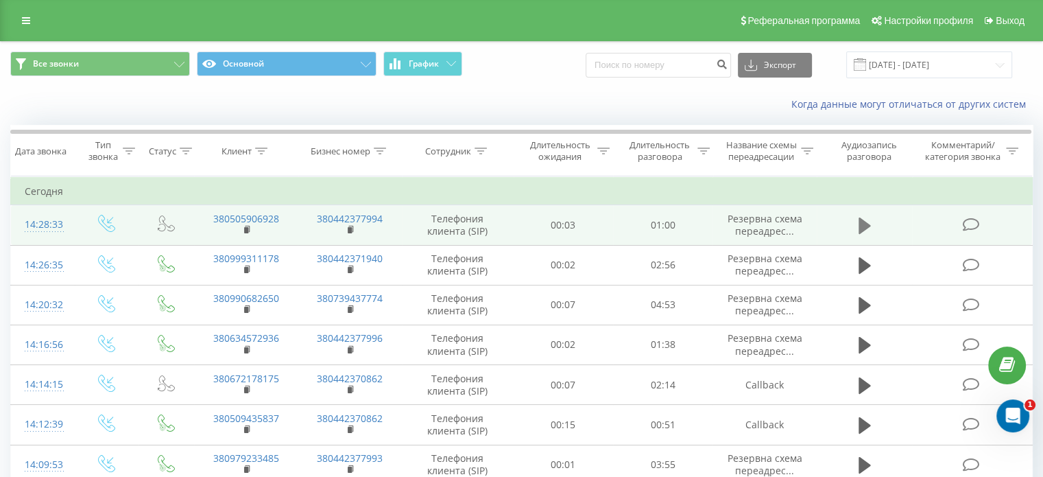
click at [867, 224] on icon at bounding box center [864, 225] width 12 height 16
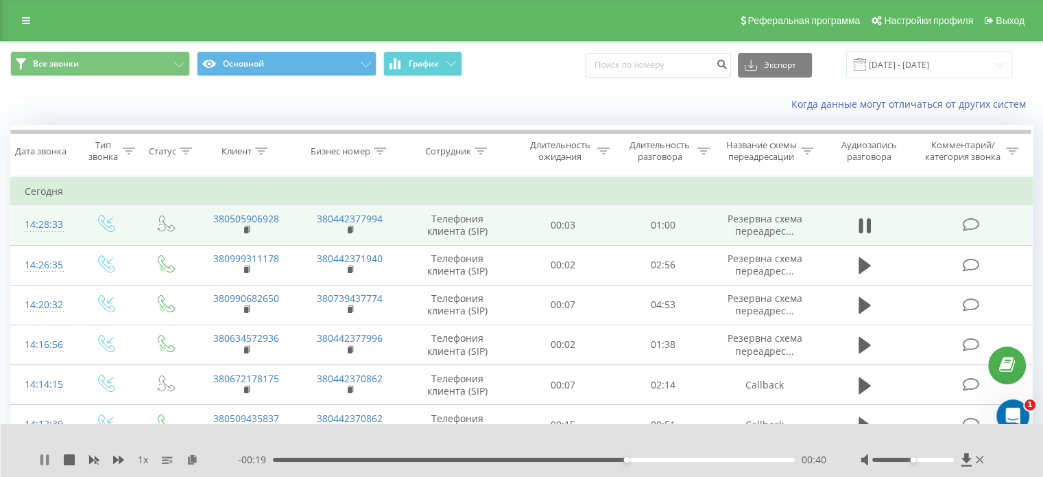
click at [47, 461] on icon at bounding box center [47, 459] width 3 height 11
click at [33, 468] on div "1 x - 00:19 00:41 00:41" at bounding box center [522, 450] width 1043 height 53
click at [40, 463] on icon at bounding box center [44, 459] width 11 height 11
click at [41, 463] on icon at bounding box center [41, 459] width 3 height 11
click at [41, 463] on icon at bounding box center [44, 459] width 8 height 11
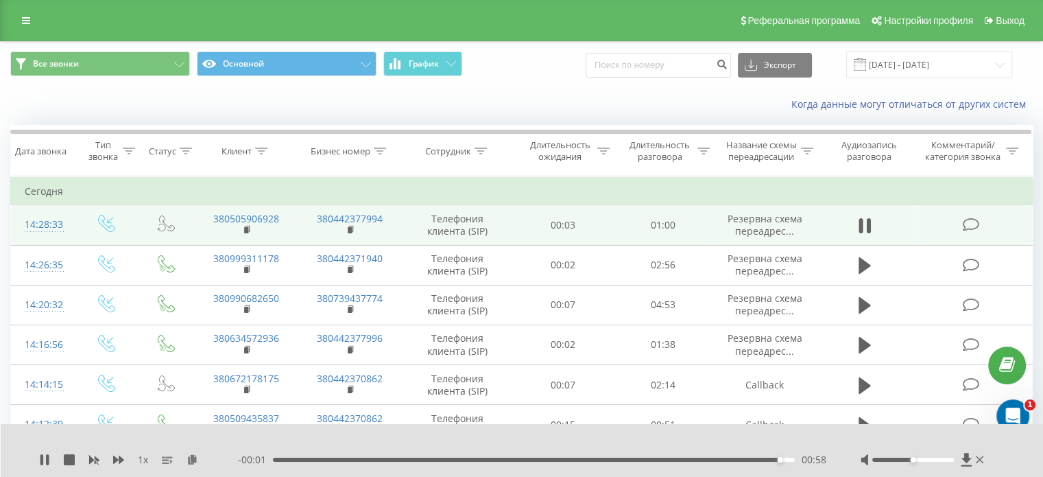
click at [41, 463] on icon at bounding box center [41, 459] width 3 height 11
click at [46, 458] on icon at bounding box center [44, 459] width 8 height 11
click at [241, 231] on td "380505906928" at bounding box center [246, 225] width 104 height 40
click at [251, 231] on icon at bounding box center [248, 230] width 8 height 10
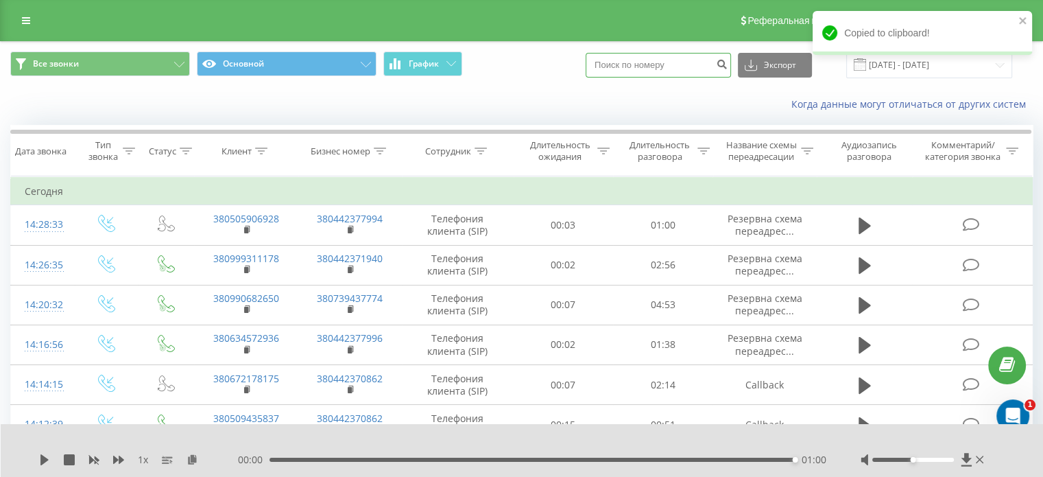
click at [666, 66] on input at bounding box center [658, 65] width 145 height 25
paste input "380954878601"
type input "380954878601"
click at [731, 67] on button "submit" at bounding box center [721, 65] width 19 height 25
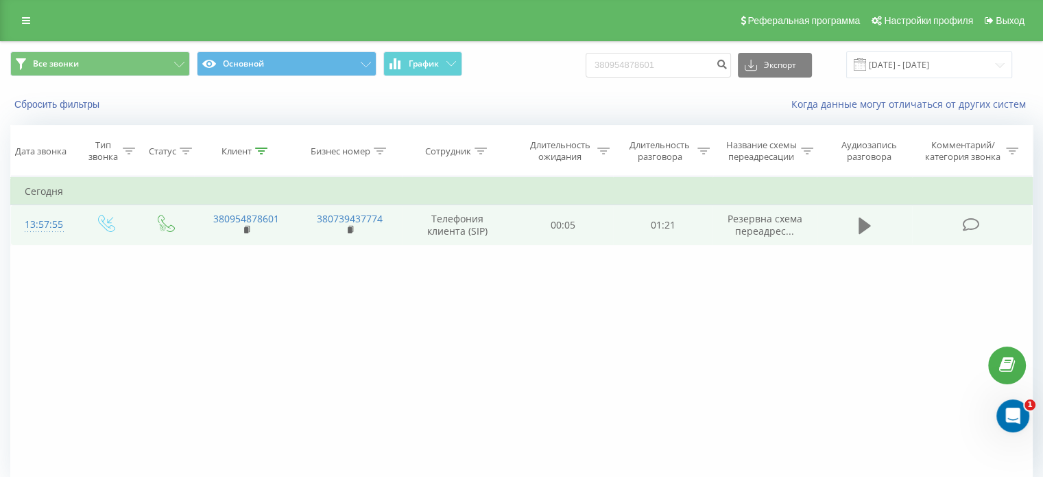
click at [868, 226] on icon at bounding box center [864, 225] width 12 height 16
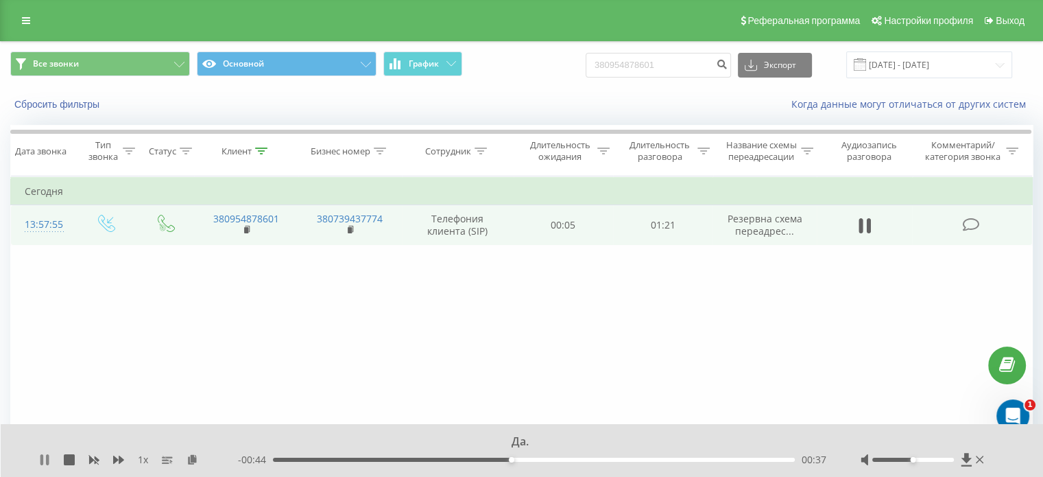
click at [44, 459] on icon at bounding box center [44, 459] width 11 height 11
click at [36, 468] on div "Да. 1 x - 00:43 00:37 00:37" at bounding box center [522, 450] width 1043 height 53
click at [51, 461] on div "1 x" at bounding box center [138, 460] width 199 height 14
click at [43, 461] on icon at bounding box center [44, 459] width 8 height 11
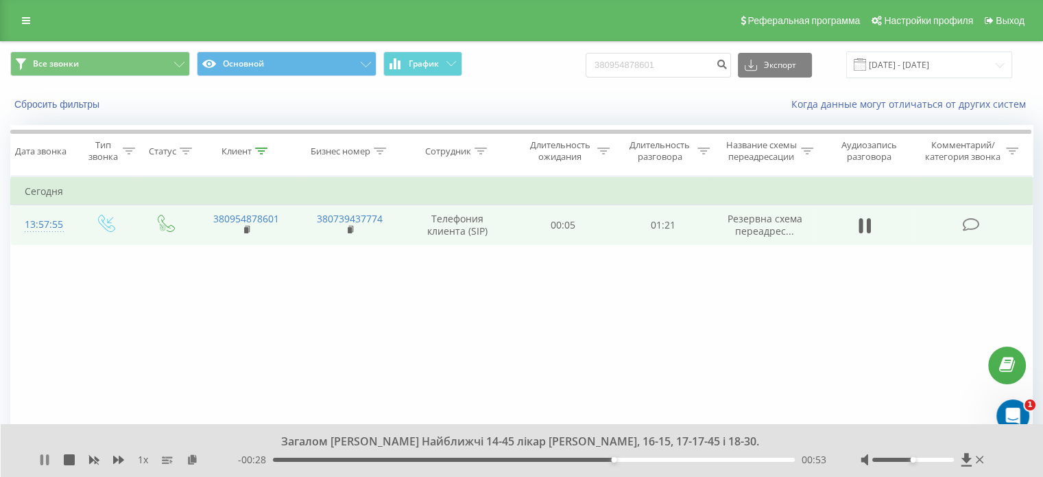
click at [39, 459] on icon at bounding box center [44, 459] width 11 height 11
click at [45, 463] on icon at bounding box center [44, 459] width 11 height 11
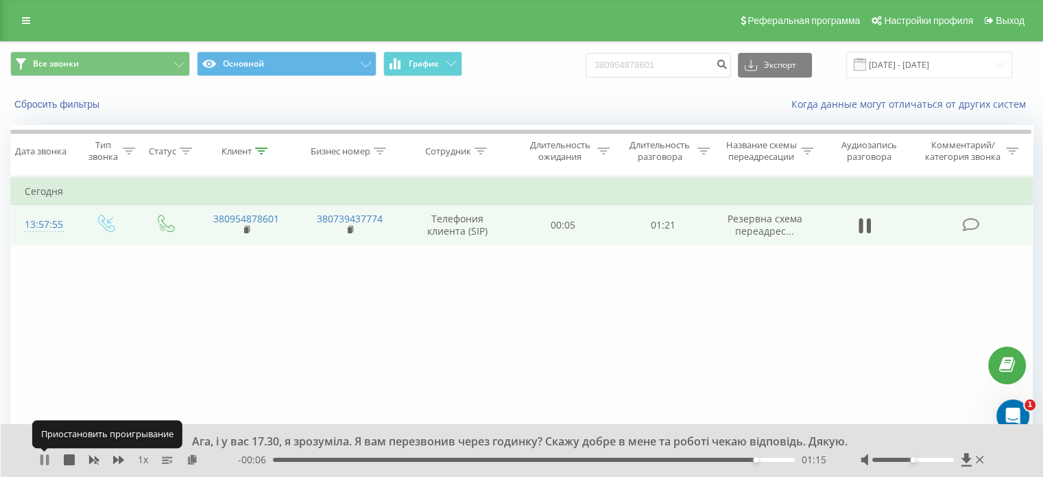
click at [47, 461] on icon at bounding box center [47, 459] width 3 height 11
click at [49, 459] on icon at bounding box center [44, 459] width 11 height 11
